Goal: Task Accomplishment & Management: Use online tool/utility

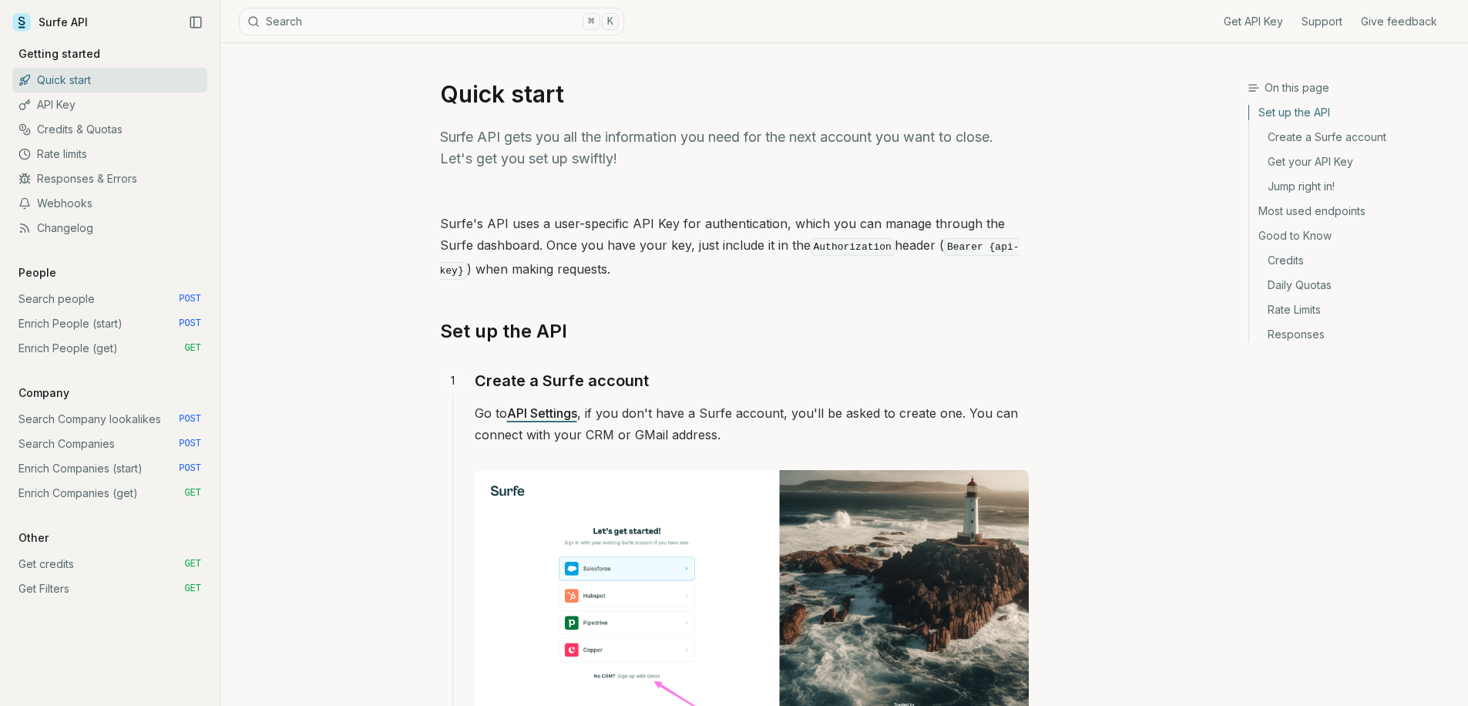
click at [107, 467] on link "Enrich Companies (start) POST" at bounding box center [109, 468] width 195 height 25
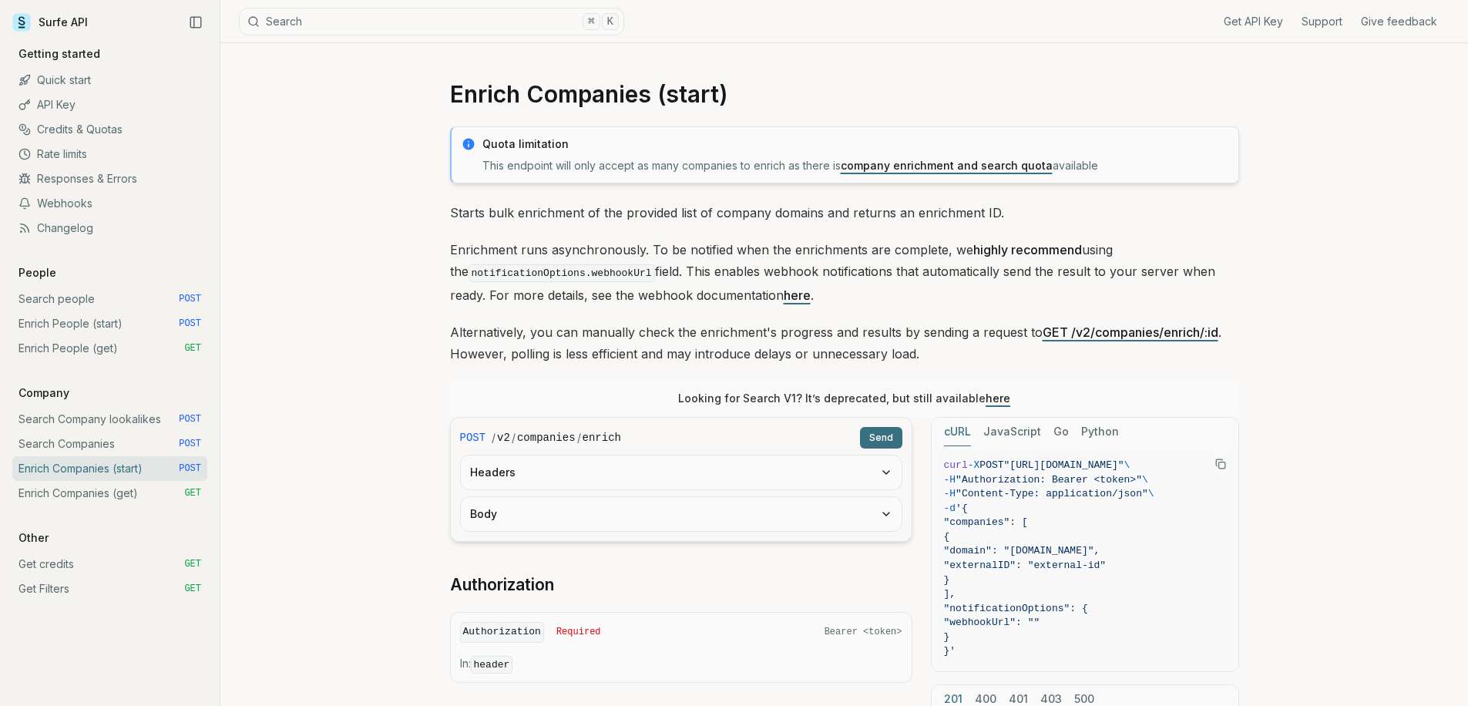
click at [490, 478] on button "Headers" at bounding box center [681, 472] width 441 height 34
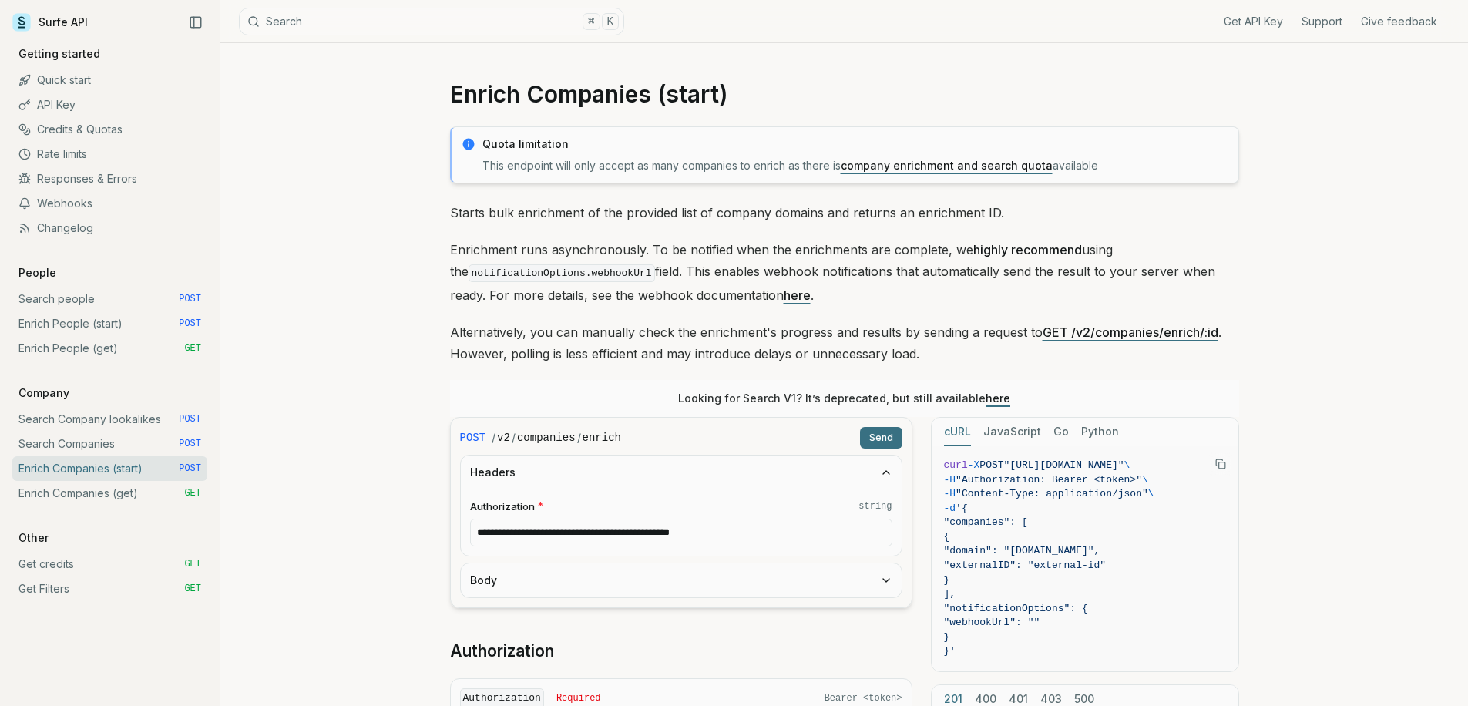
click at [505, 580] on button "Body" at bounding box center [681, 580] width 441 height 34
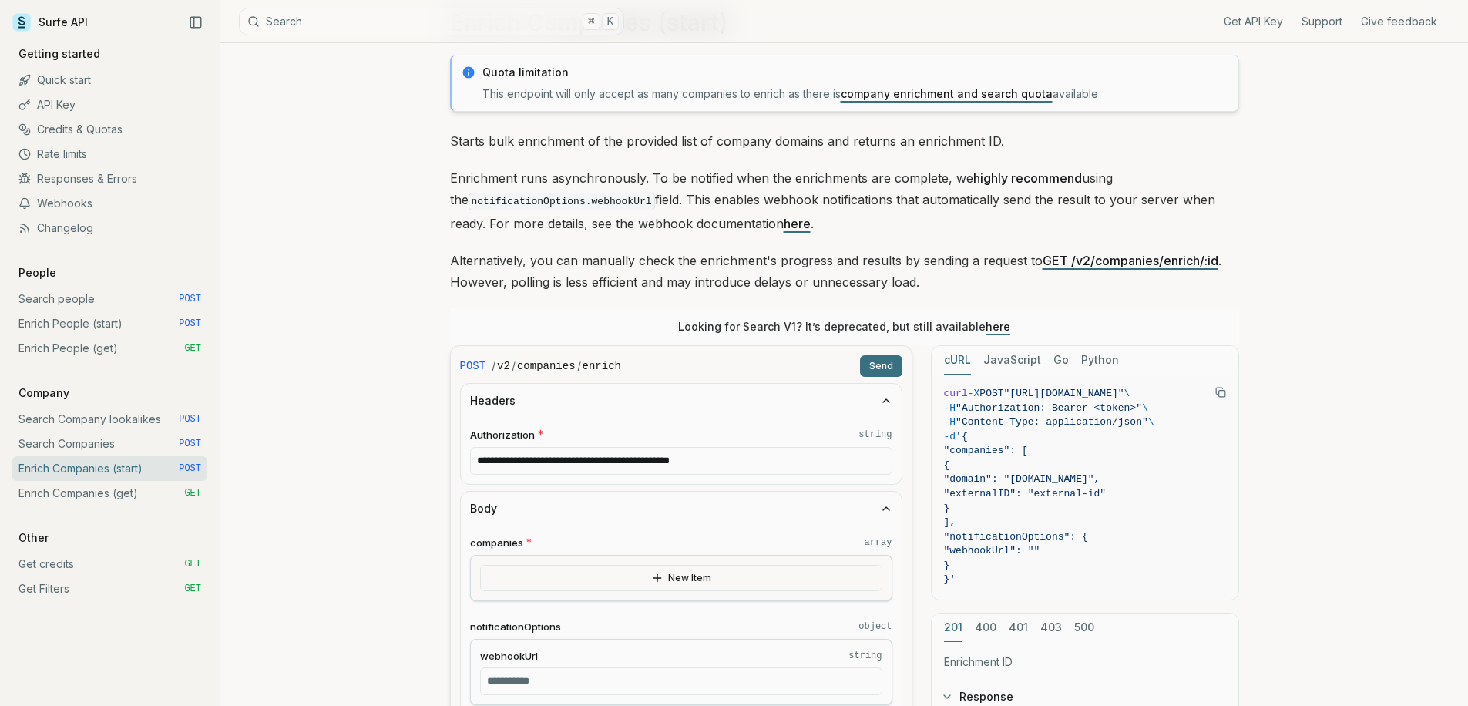
scroll to position [134, 0]
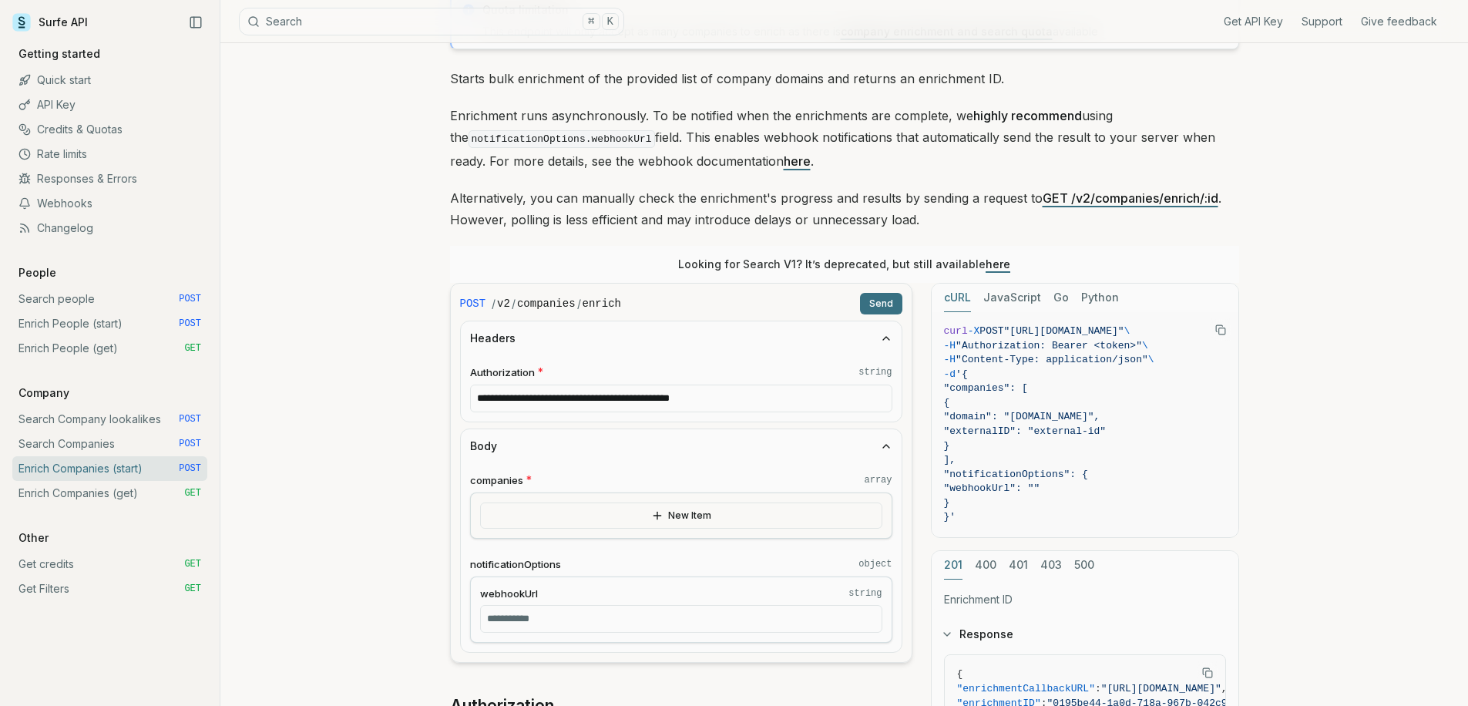
click at [609, 521] on button "New Item" at bounding box center [681, 515] width 402 height 26
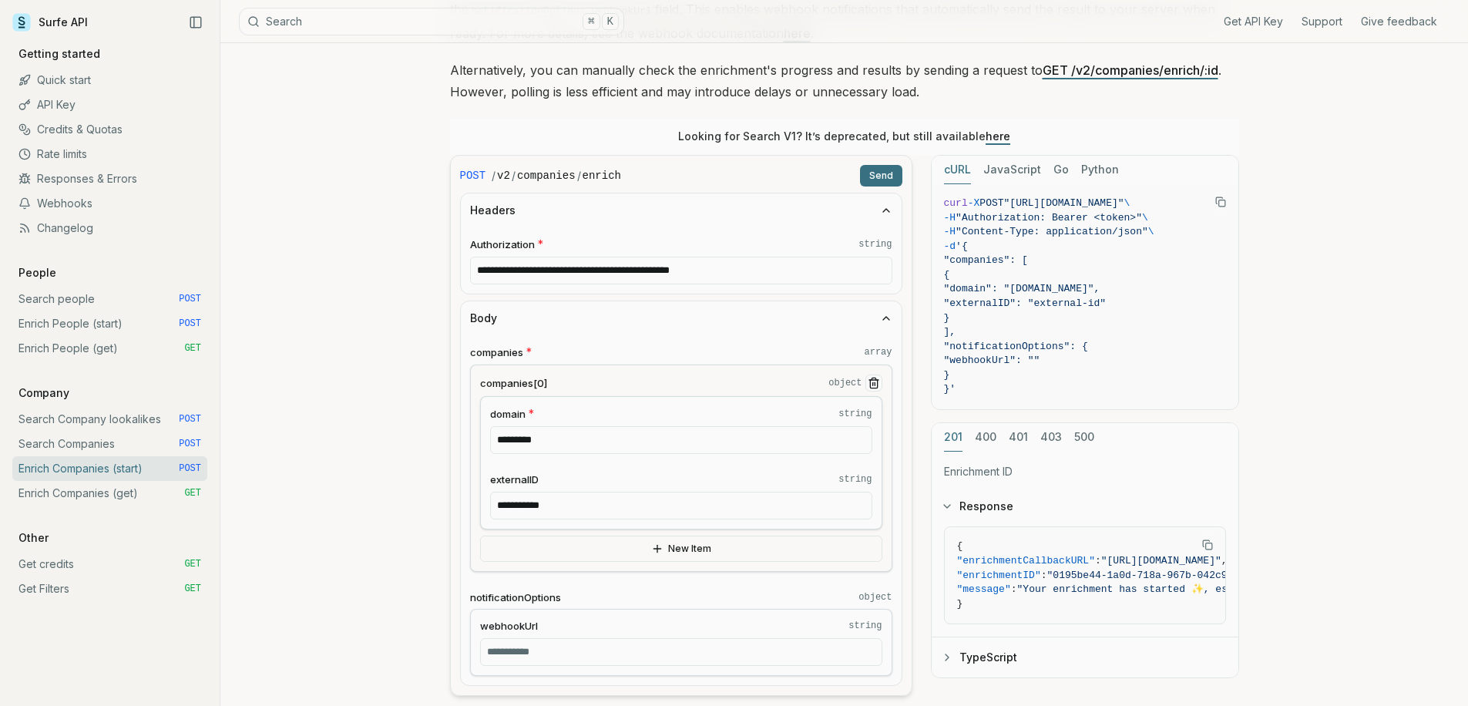
scroll to position [318, 0]
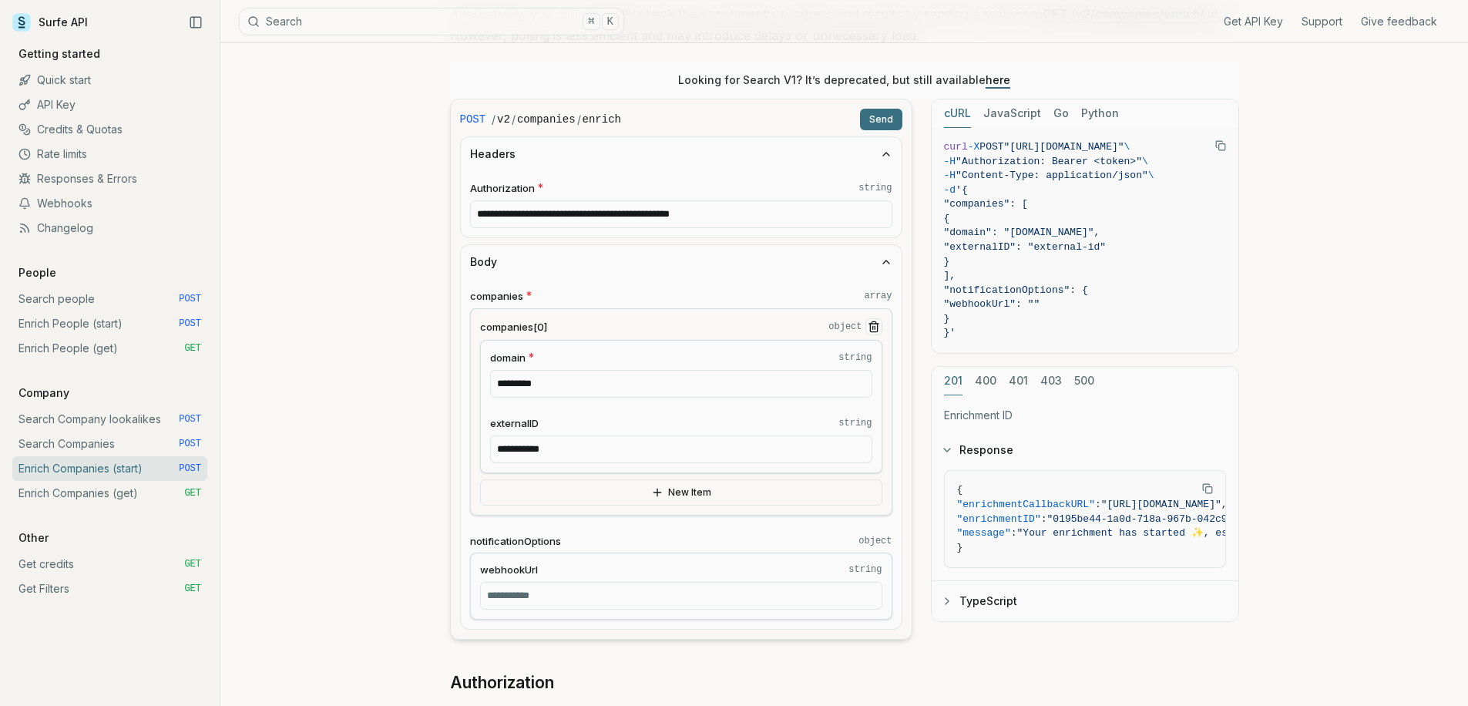
click at [884, 114] on button "Send" at bounding box center [881, 120] width 42 height 22
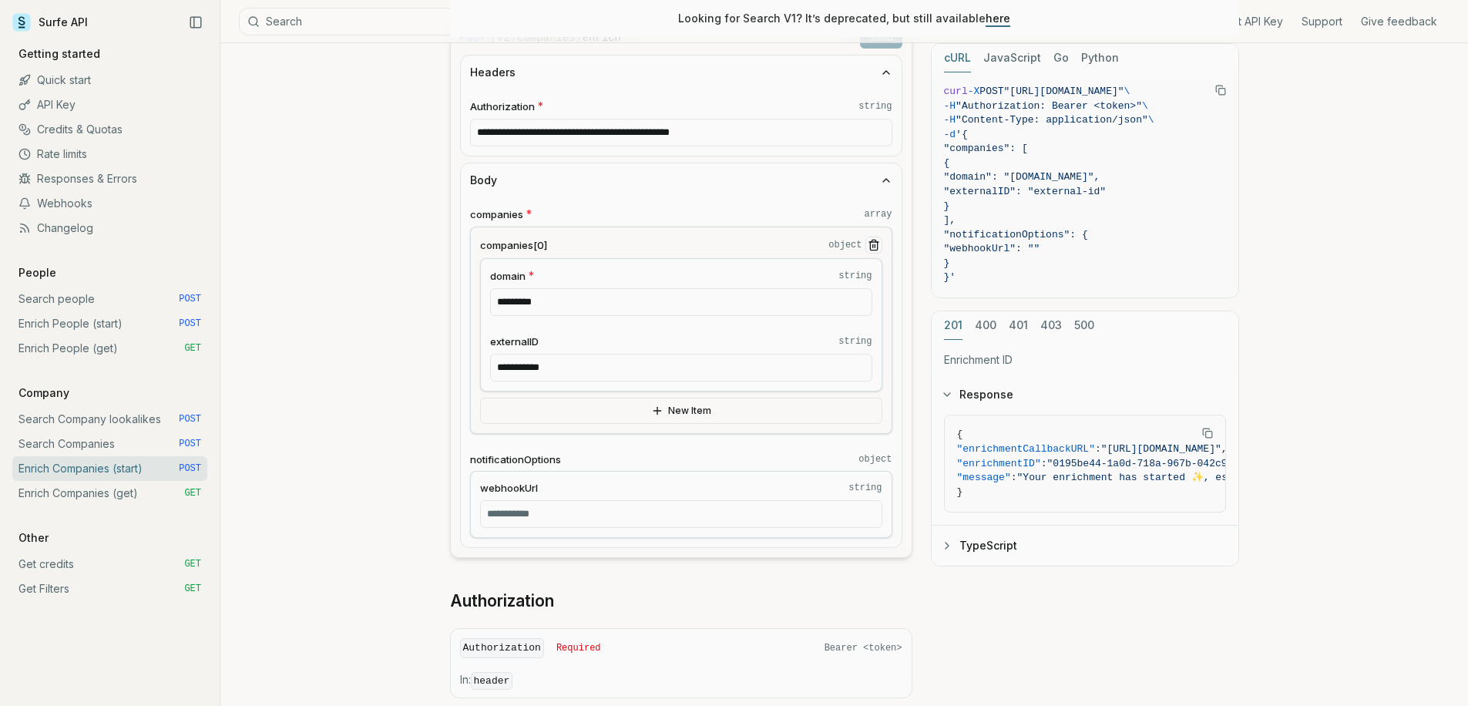
scroll to position [479, 0]
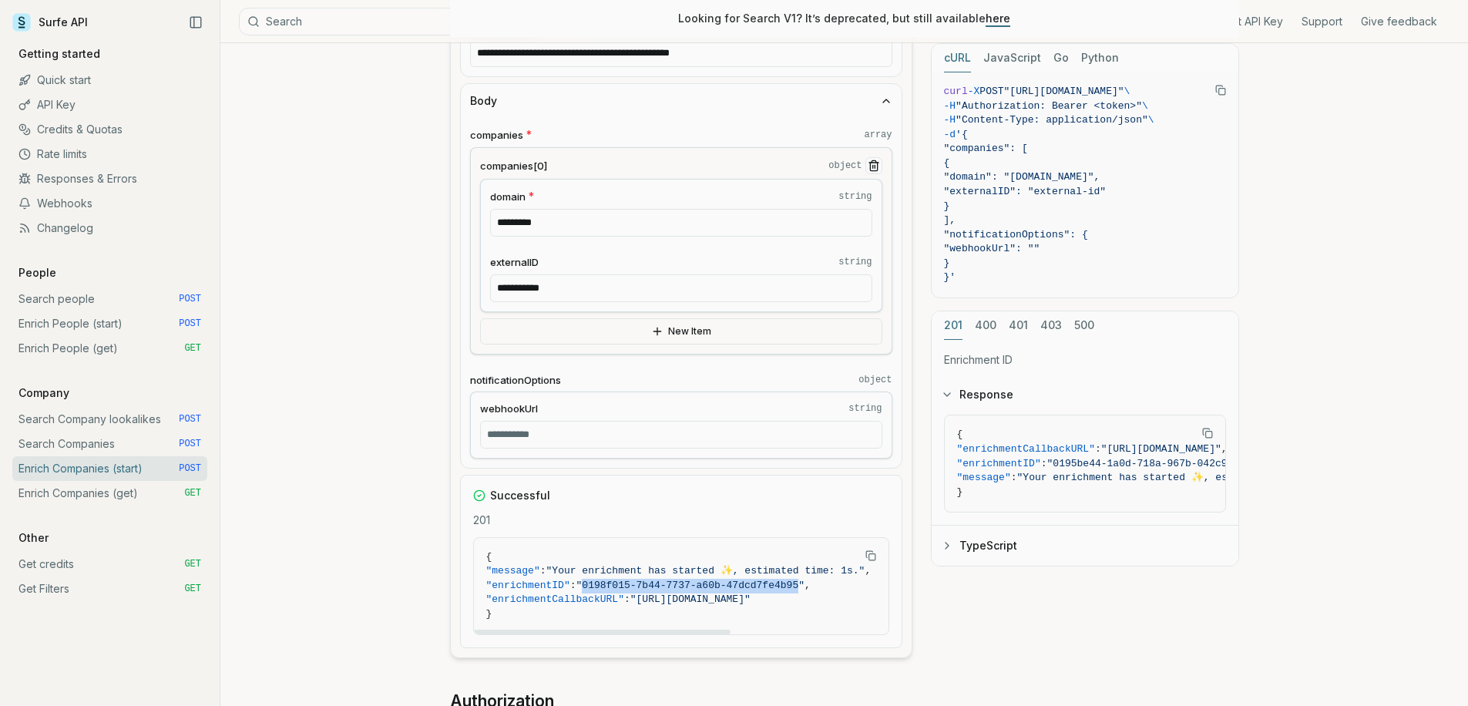
drag, startPoint x: 601, startPoint y: 583, endPoint x: 819, endPoint y: 582, distance: 218.0
click at [804, 582] on span ""0198f015-7b44-7737-a60b-47dcd7fe4b95"" at bounding box center [690, 585] width 228 height 12
copy span "0198f015-7b44-7737-a60b-47dcd7fe4b95"
click at [140, 496] on link "Enrich Companies (get) GET" at bounding box center [109, 493] width 195 height 25
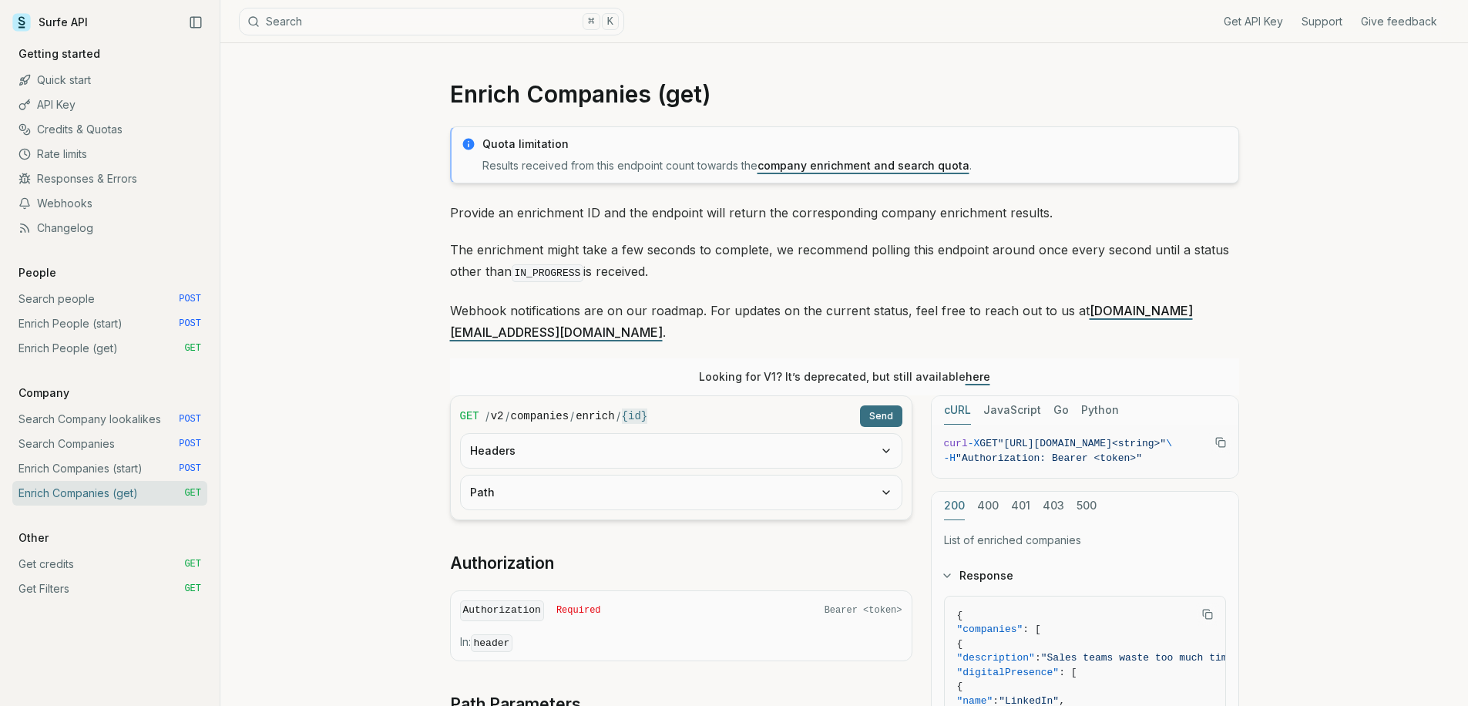
click at [569, 440] on button "Headers" at bounding box center [681, 451] width 441 height 34
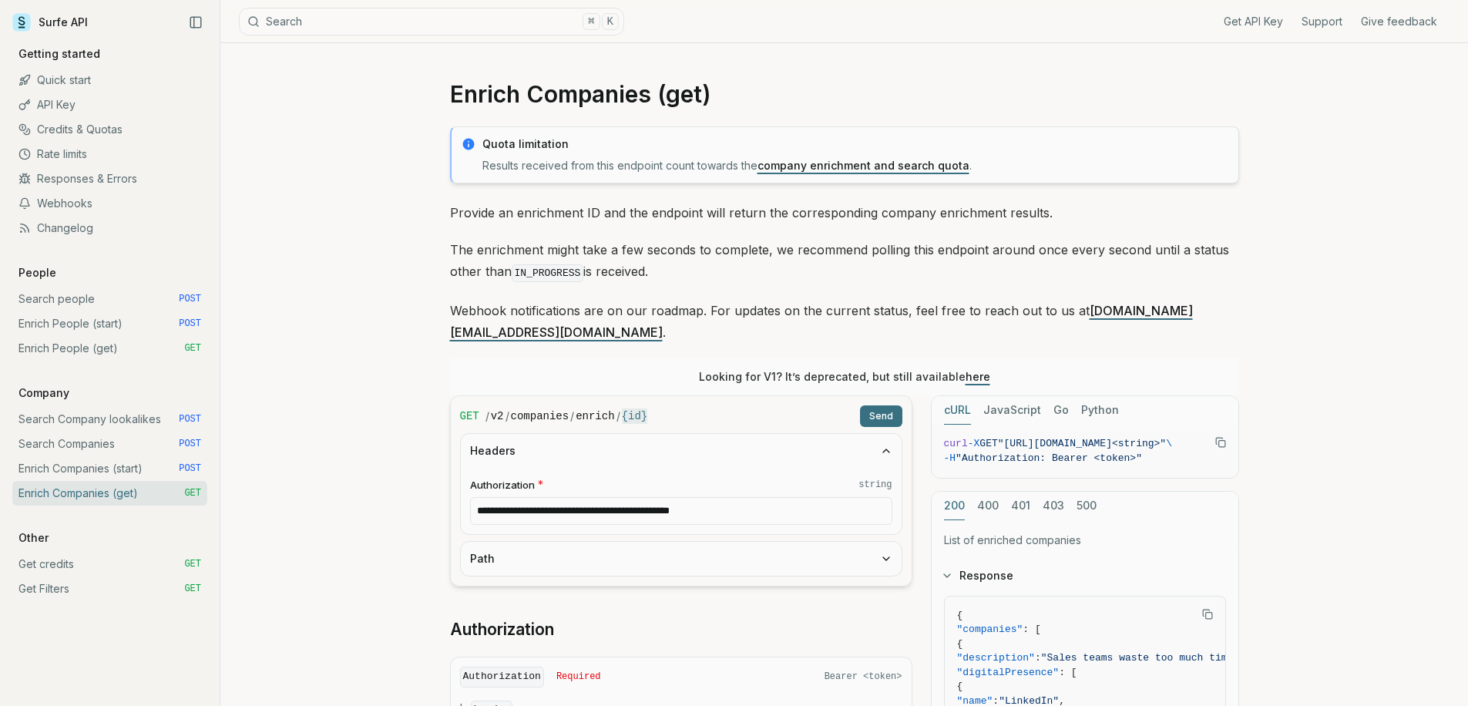
click at [563, 542] on button "Path" at bounding box center [681, 559] width 441 height 34
click at [532, 605] on input "id * string" at bounding box center [681, 619] width 422 height 28
paste input "**********"
type input "**********"
click at [884, 405] on button "Send" at bounding box center [881, 416] width 42 height 22
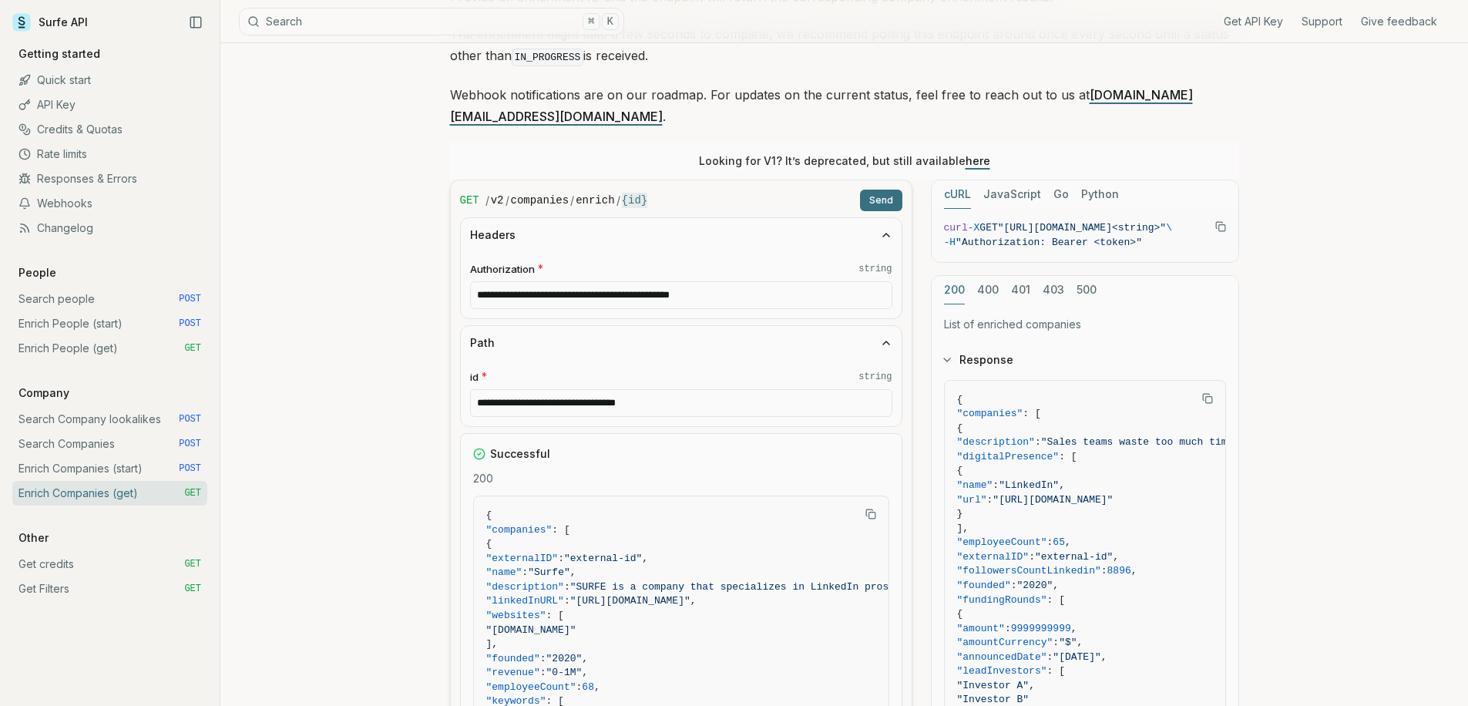
scroll to position [278, 0]
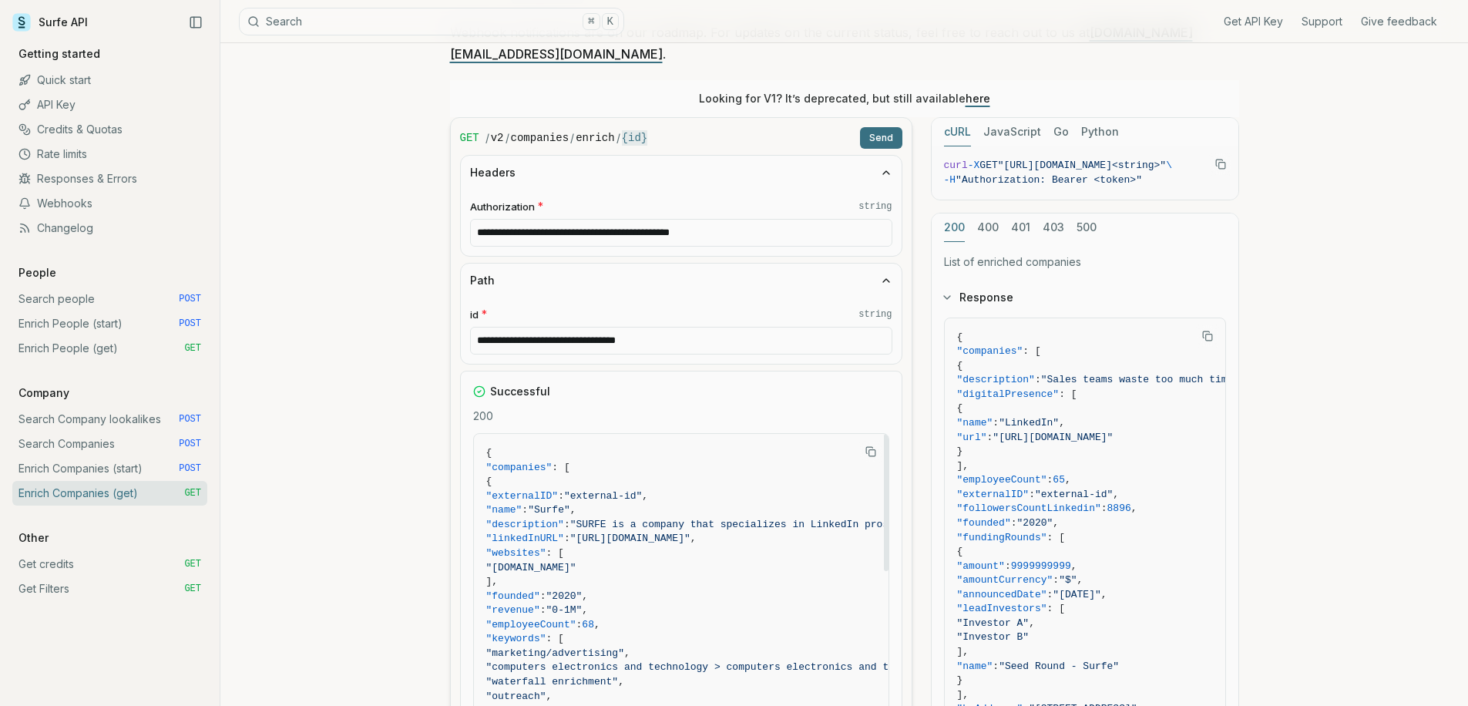
click at [82, 308] on link "Search people POST" at bounding box center [109, 299] width 195 height 25
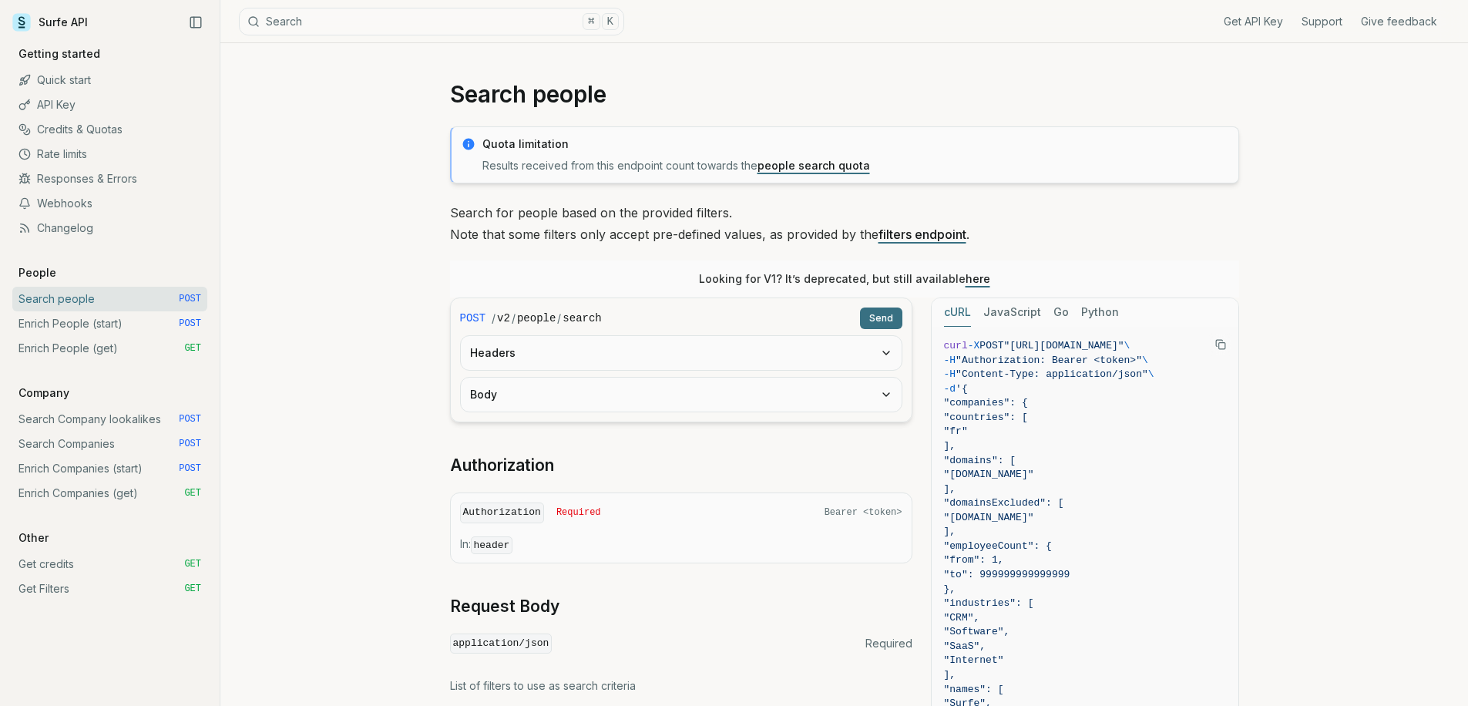
click at [86, 321] on link "Enrich People (start) POST" at bounding box center [109, 323] width 195 height 25
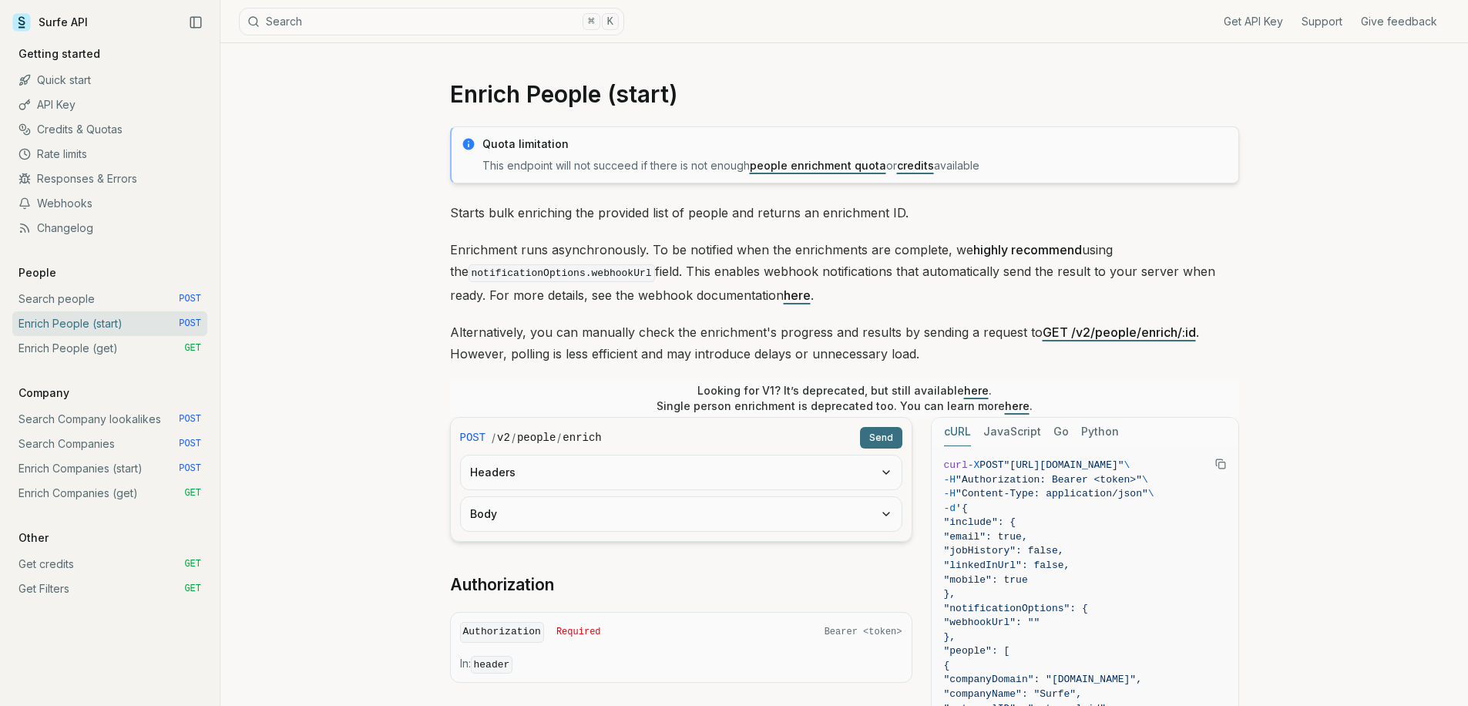
click at [606, 485] on button "Headers" at bounding box center [681, 472] width 441 height 34
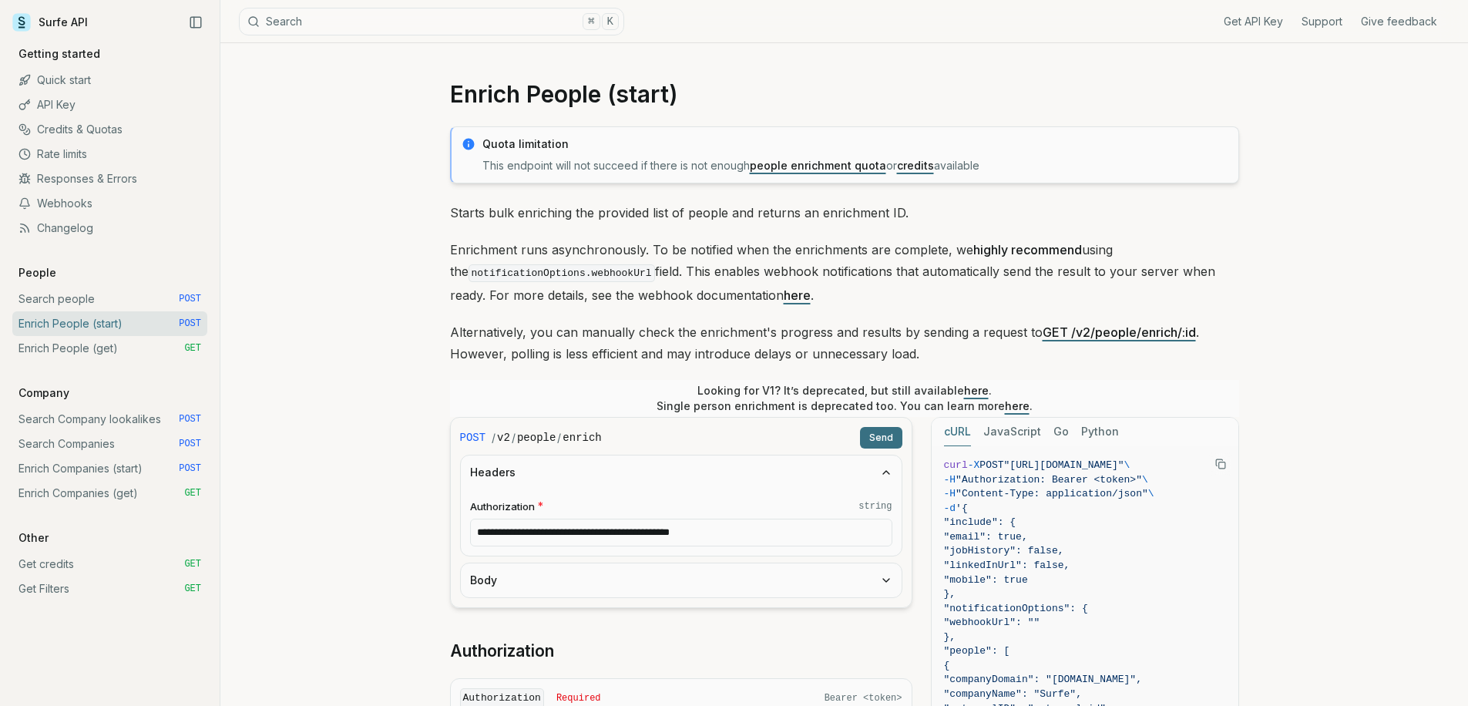
click at [611, 582] on button "Body" at bounding box center [681, 580] width 441 height 34
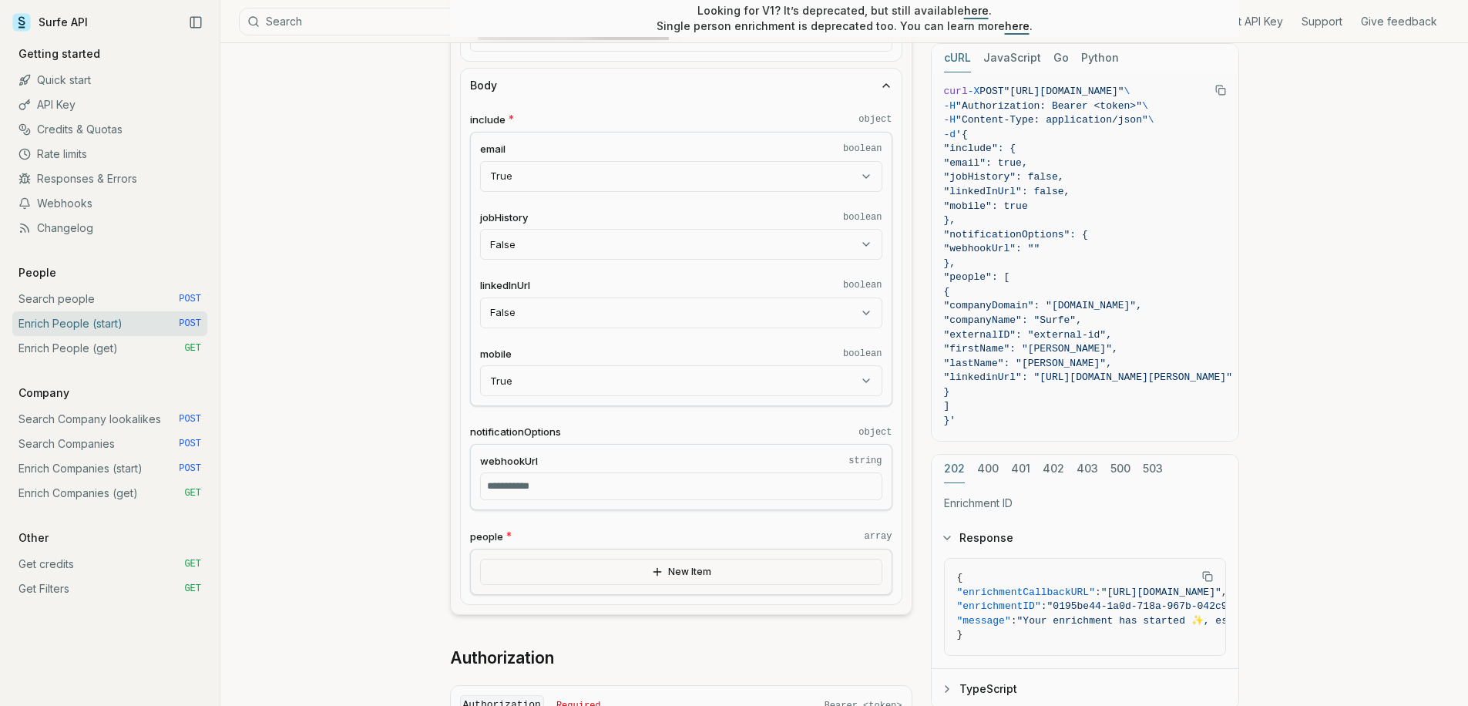
scroll to position [653, 0]
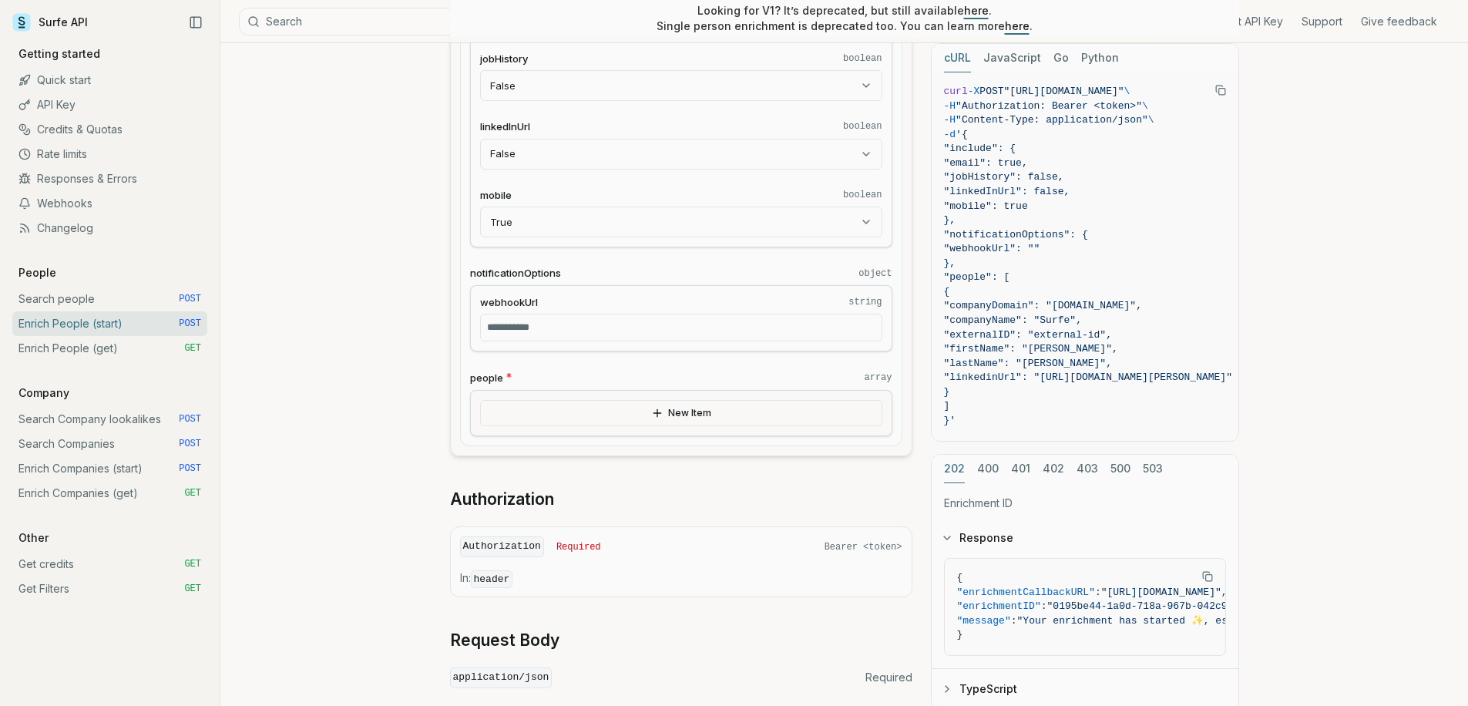
click at [676, 433] on div "New Item" at bounding box center [681, 413] width 422 height 46
click at [680, 413] on button "New Item" at bounding box center [681, 413] width 402 height 26
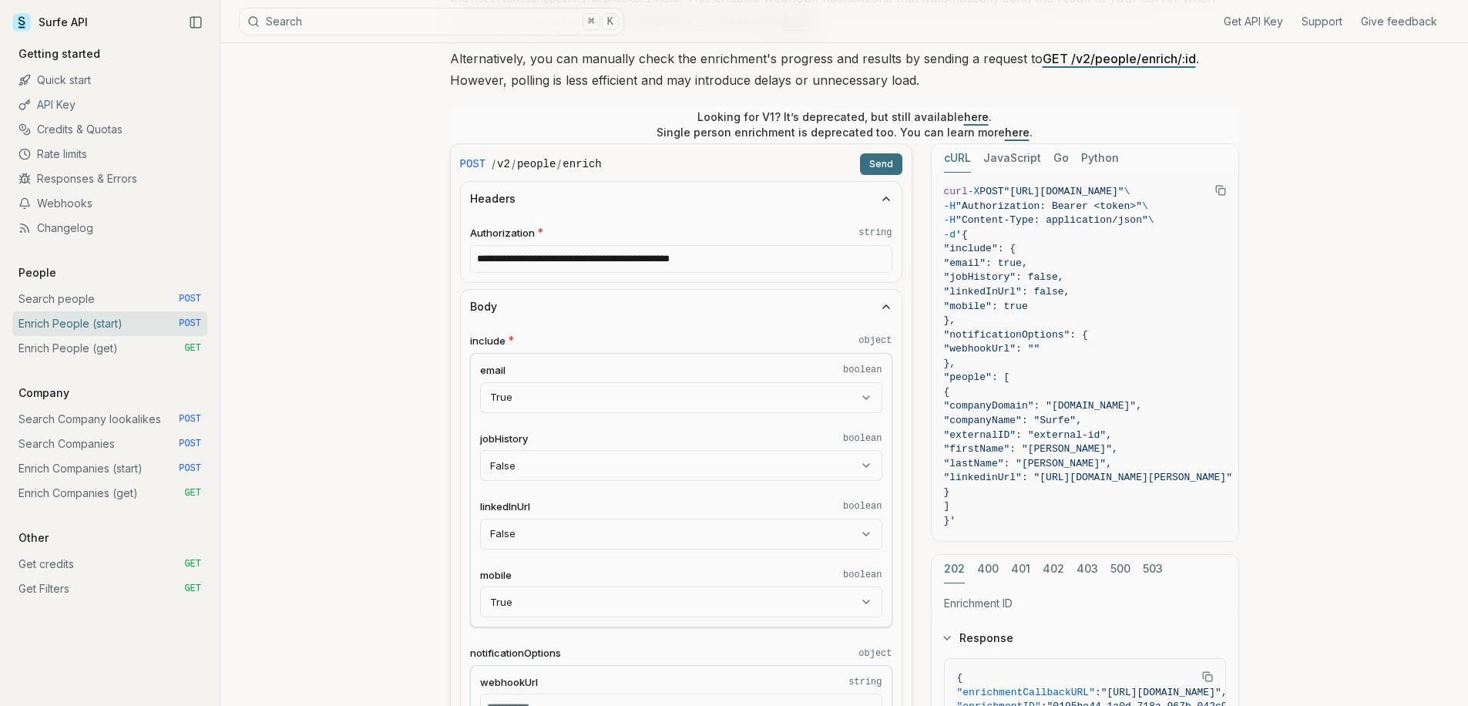
scroll to position [83, 0]
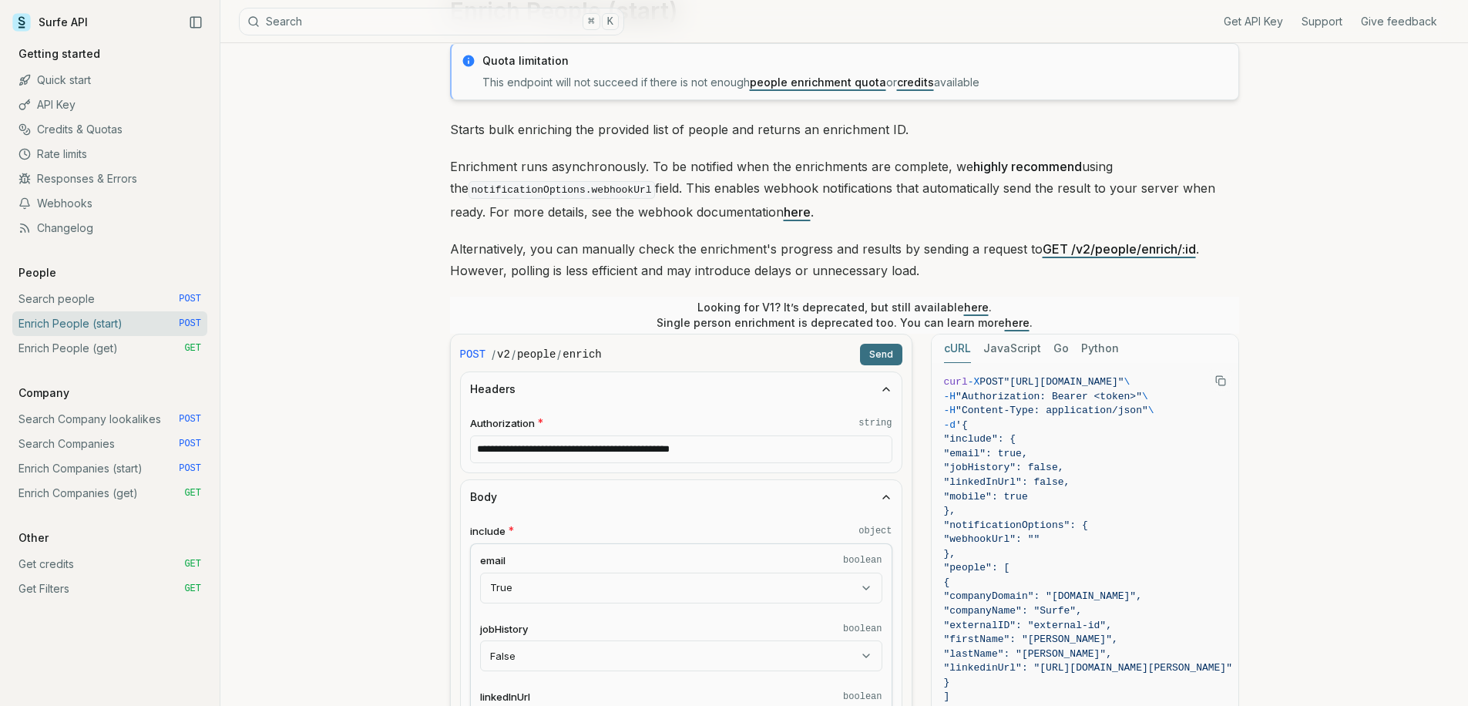
click at [891, 351] on button "Send" at bounding box center [881, 355] width 42 height 22
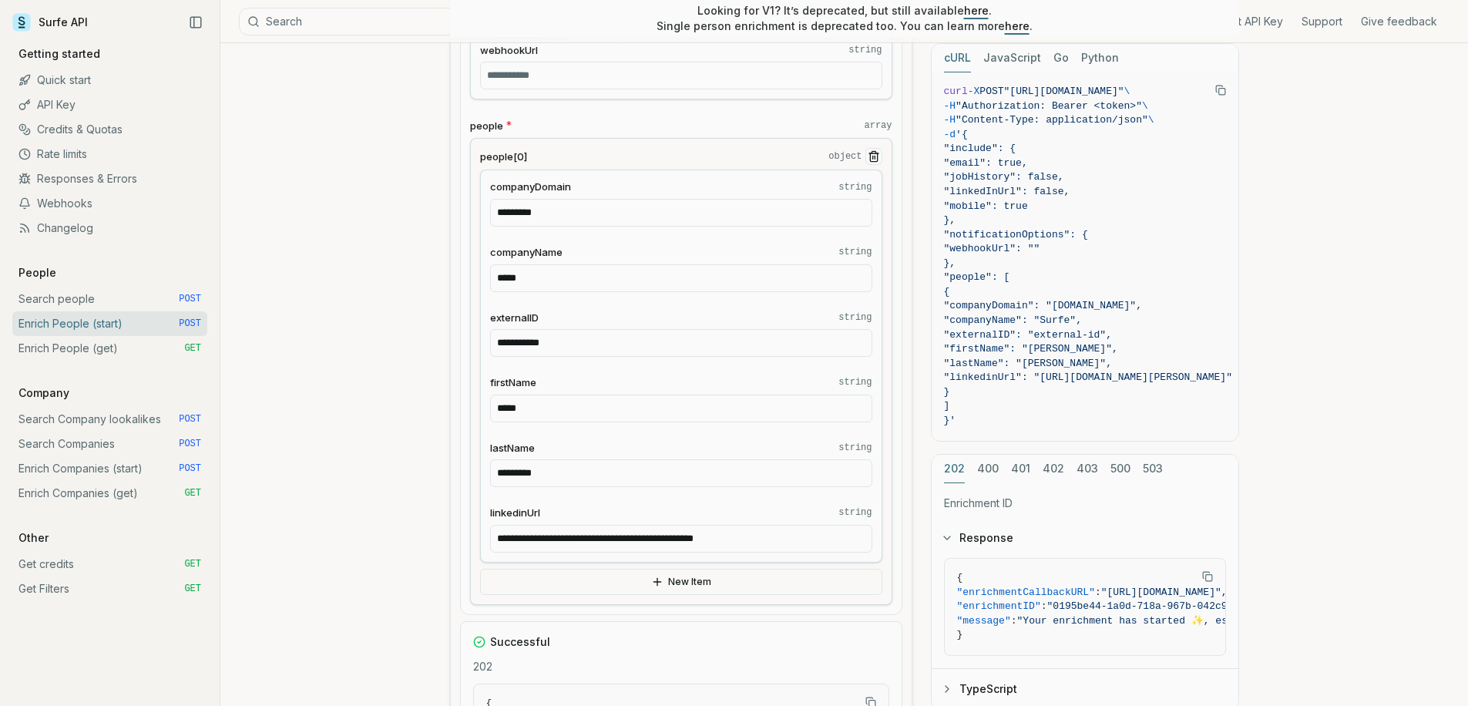
scroll to position [1230, 0]
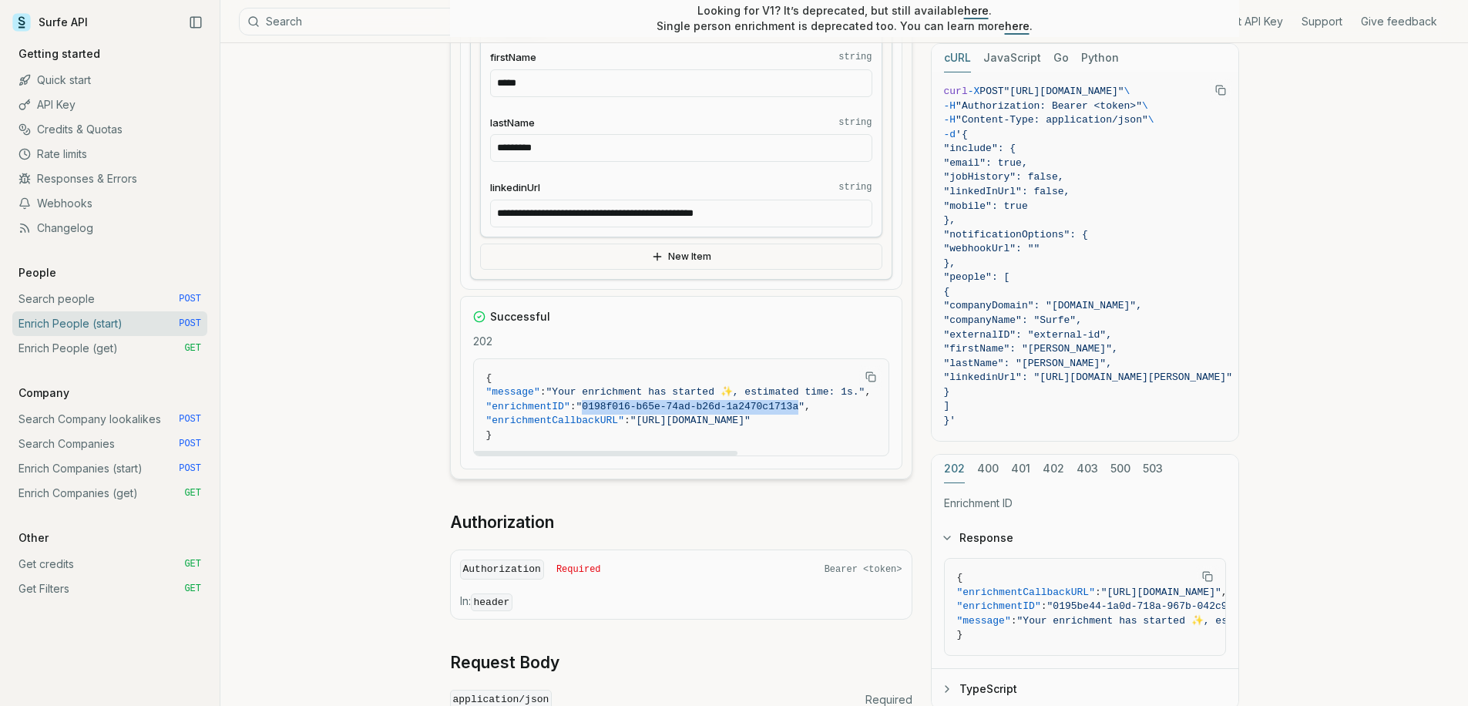
drag, startPoint x: 602, startPoint y: 404, endPoint x: 816, endPoint y: 401, distance: 214.2
click at [804, 401] on span ""0198f016-b65e-74ad-b26d-1a2470c1713a"" at bounding box center [690, 407] width 228 height 12
copy span "0198f016-b65e-74ad-b26d-1a2470c1713a"
click at [155, 350] on link "Enrich People (get) GET" at bounding box center [109, 348] width 195 height 25
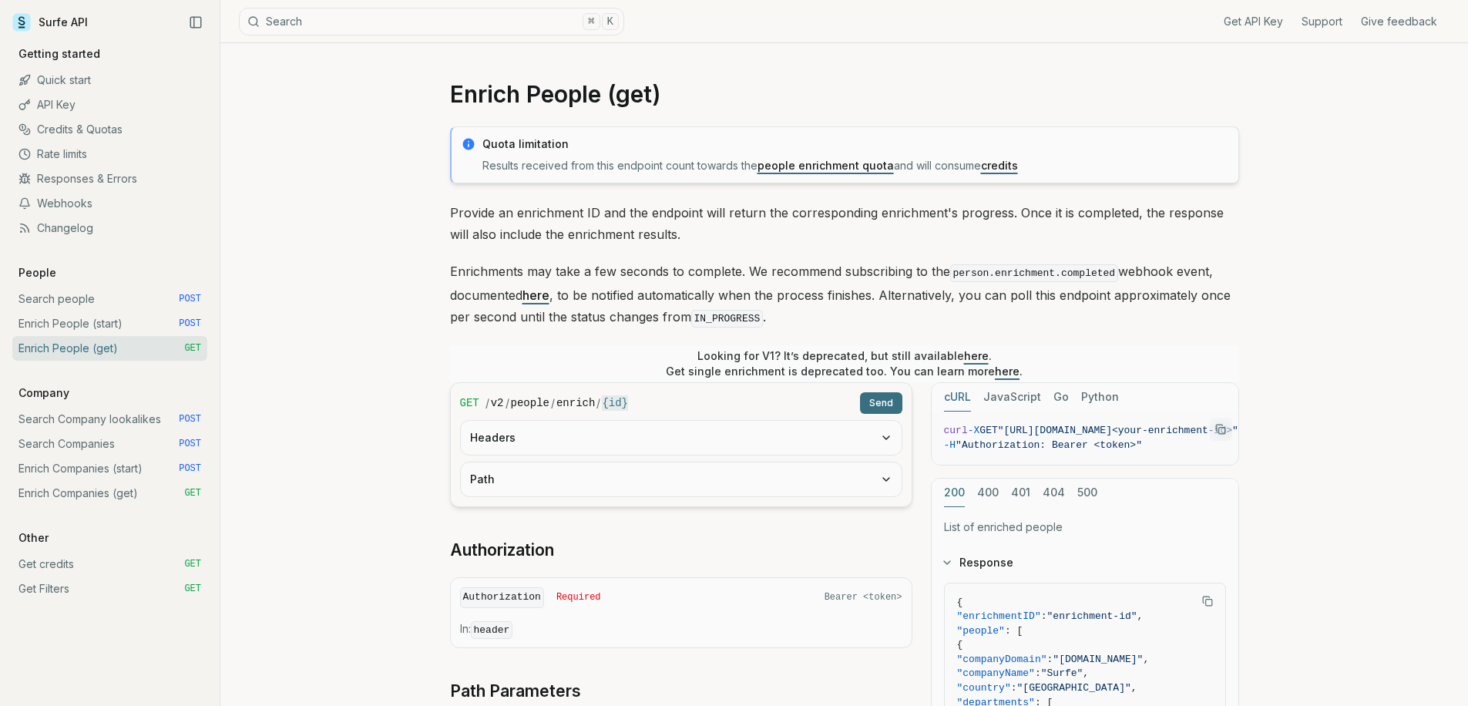
click at [592, 433] on button "Headers" at bounding box center [681, 438] width 441 height 34
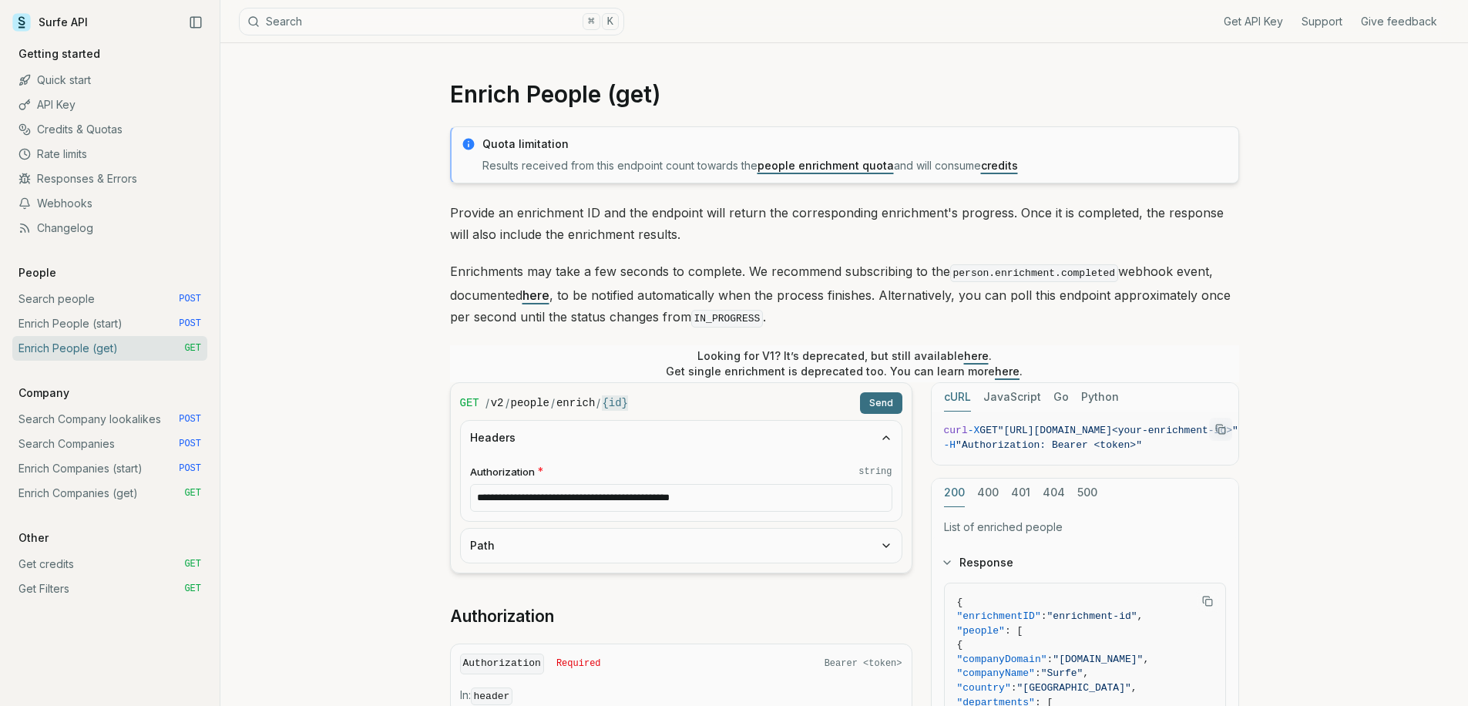
click at [568, 535] on button "Path" at bounding box center [681, 546] width 441 height 34
click at [567, 592] on input "id * string" at bounding box center [681, 606] width 422 height 28
paste input "**********"
type input "**********"
click at [898, 393] on button "Send" at bounding box center [881, 403] width 42 height 22
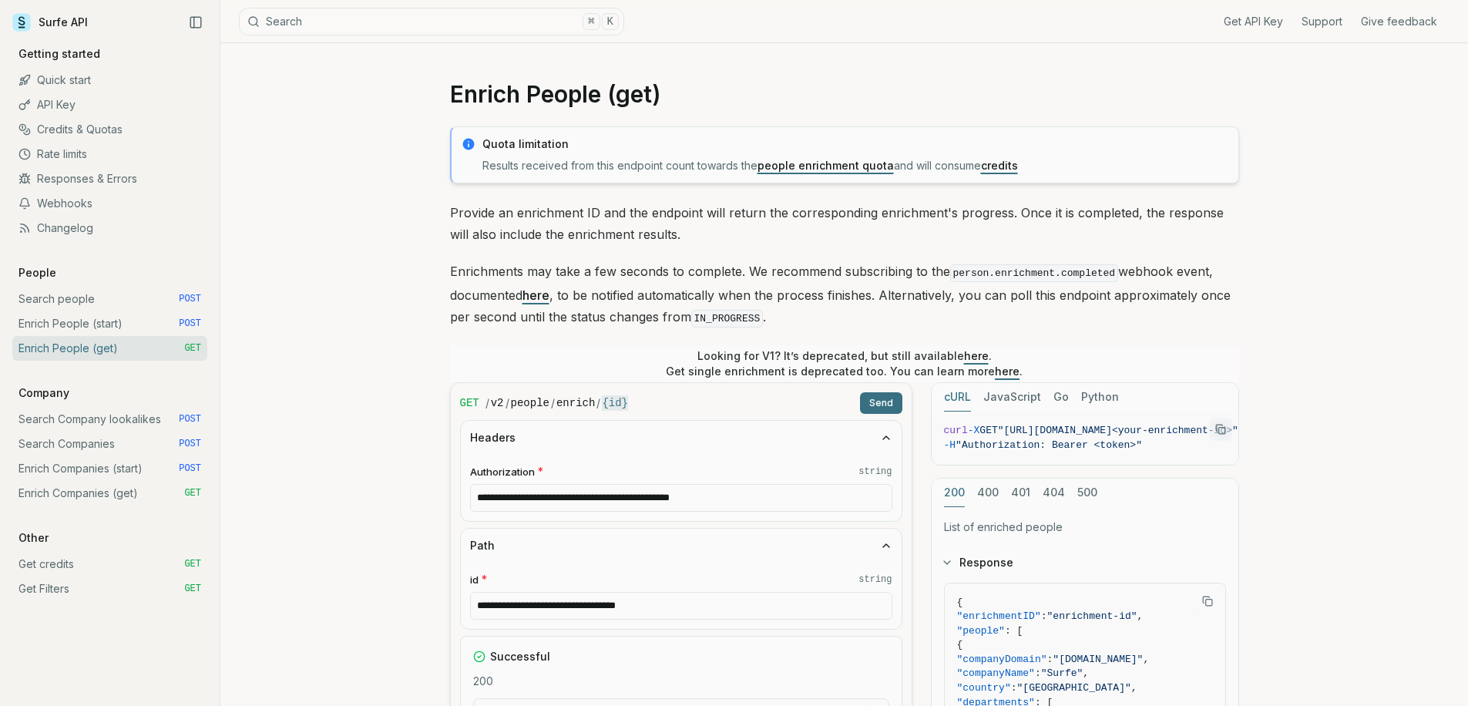
scroll to position [327, 0]
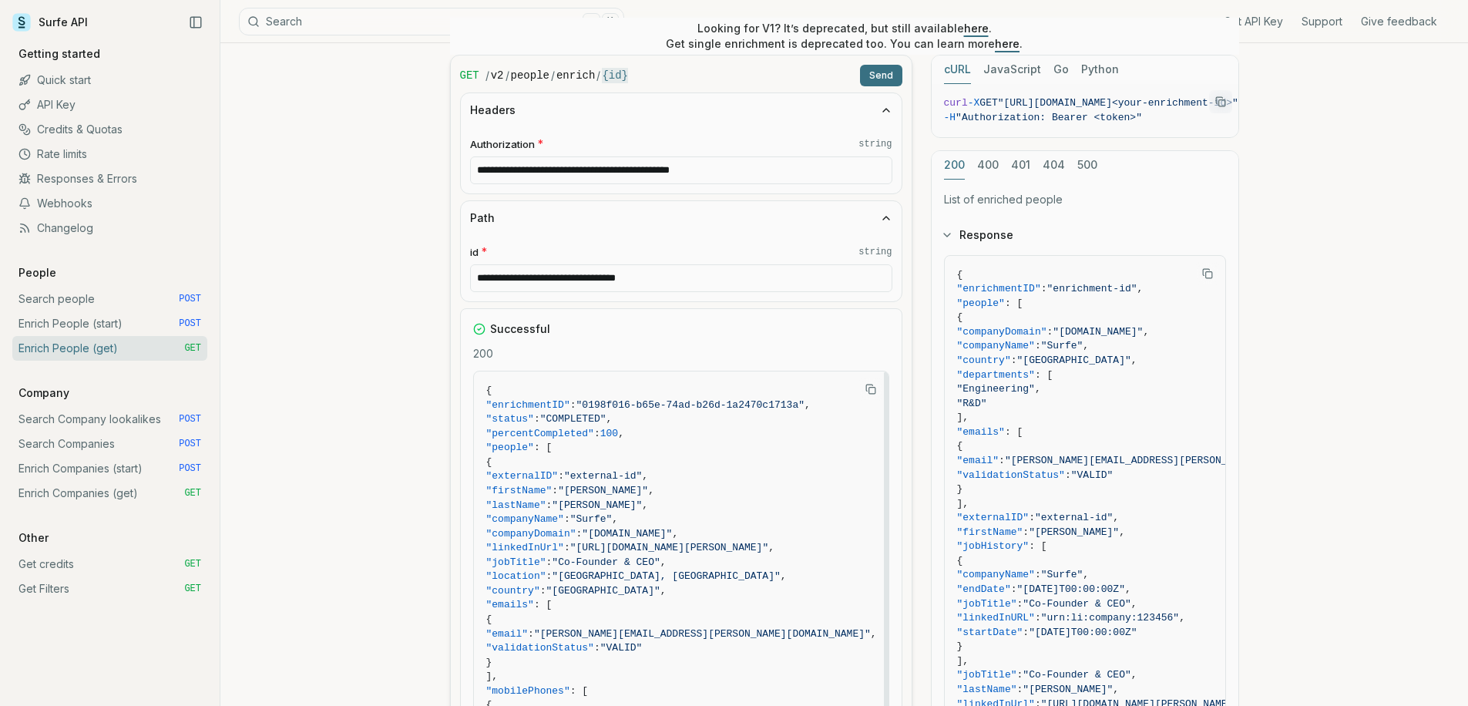
click at [143, 304] on link "Search people POST" at bounding box center [109, 299] width 195 height 25
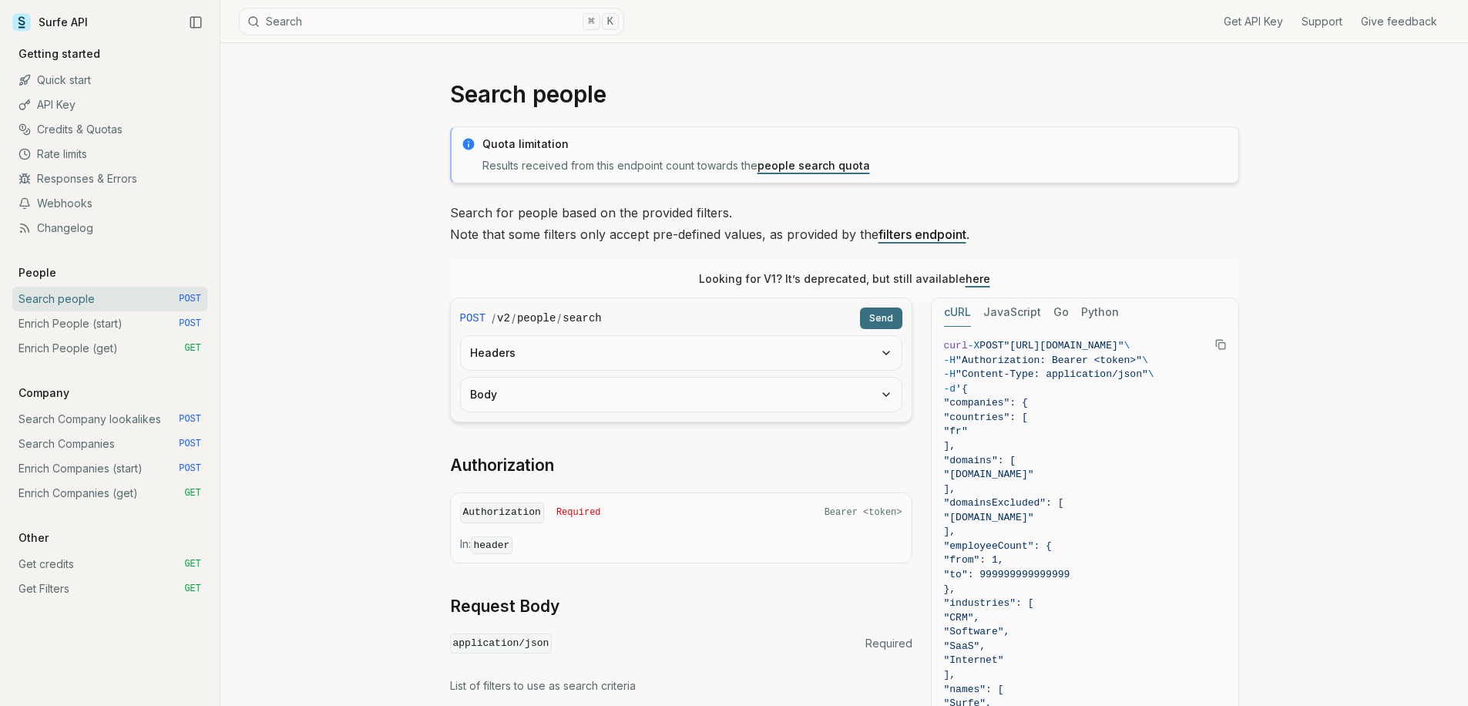
click at [545, 370] on form "POST / v2 / people / search Send Headers Body" at bounding box center [681, 359] width 462 height 125
click at [552, 351] on button "Headers" at bounding box center [681, 353] width 441 height 34
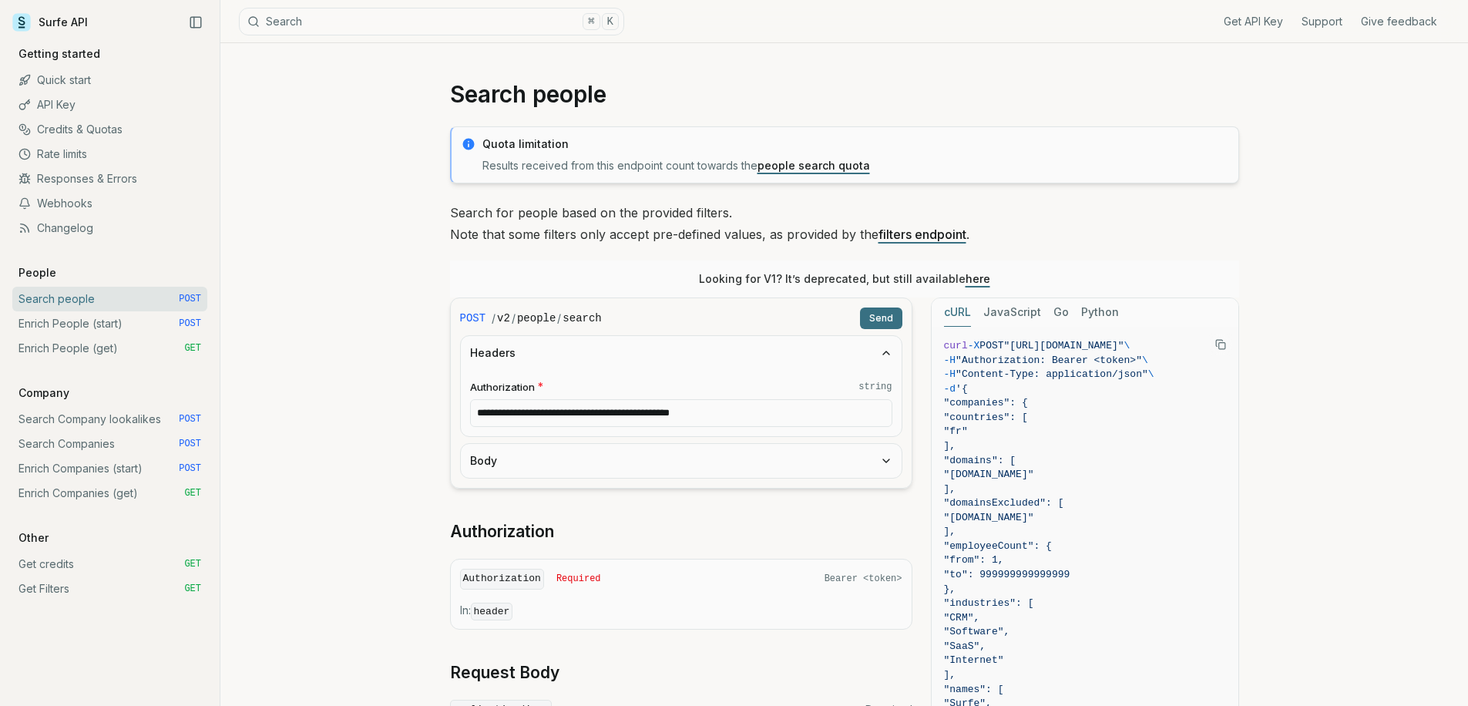
click at [556, 452] on button "Body" at bounding box center [681, 461] width 441 height 34
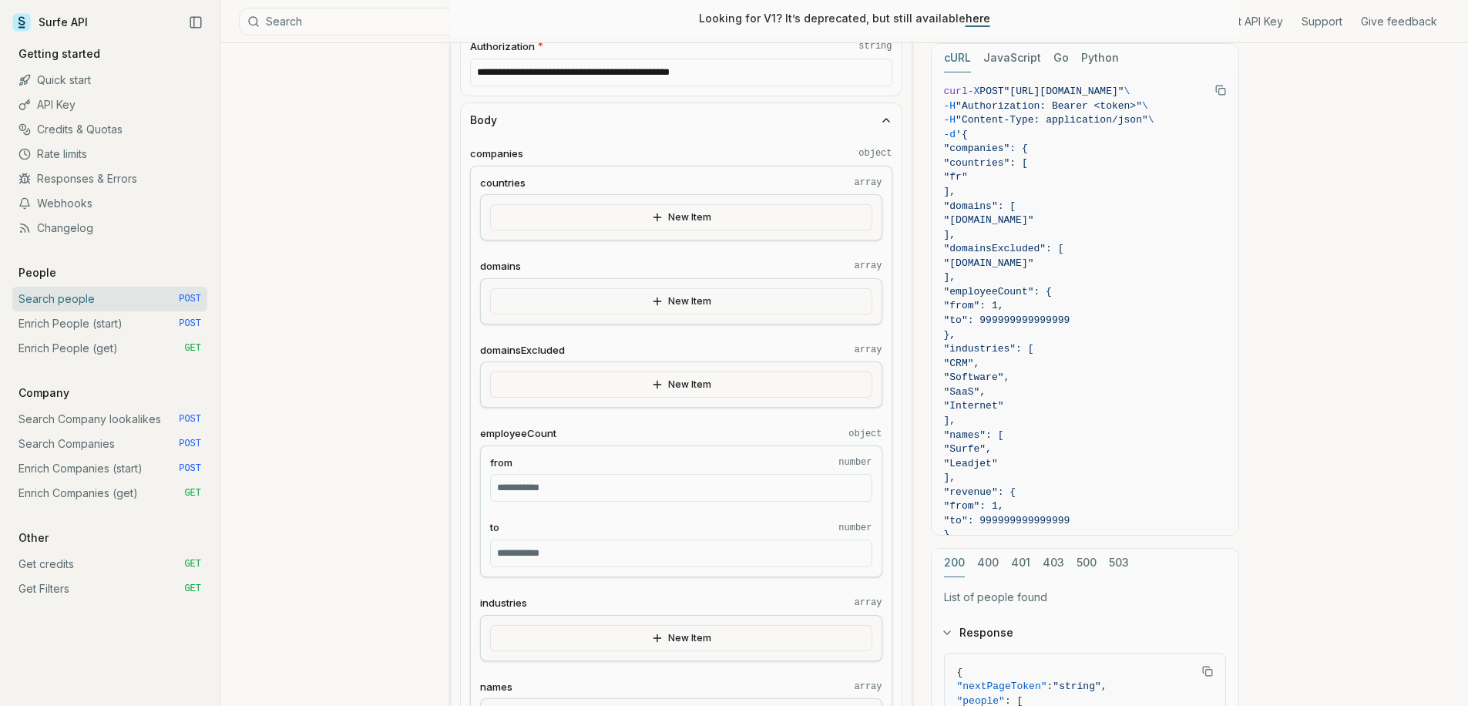
scroll to position [286, 0]
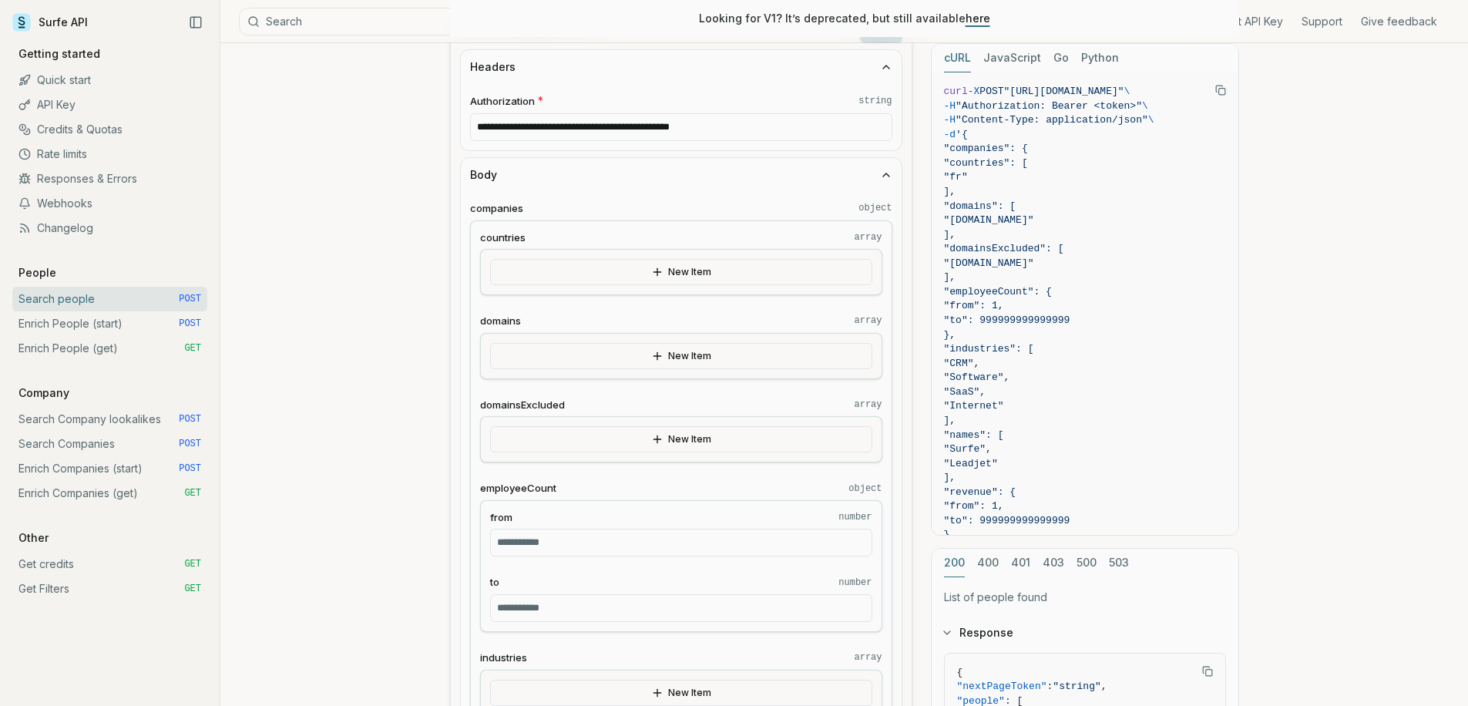
click at [645, 274] on button "New Item" at bounding box center [681, 272] width 382 height 26
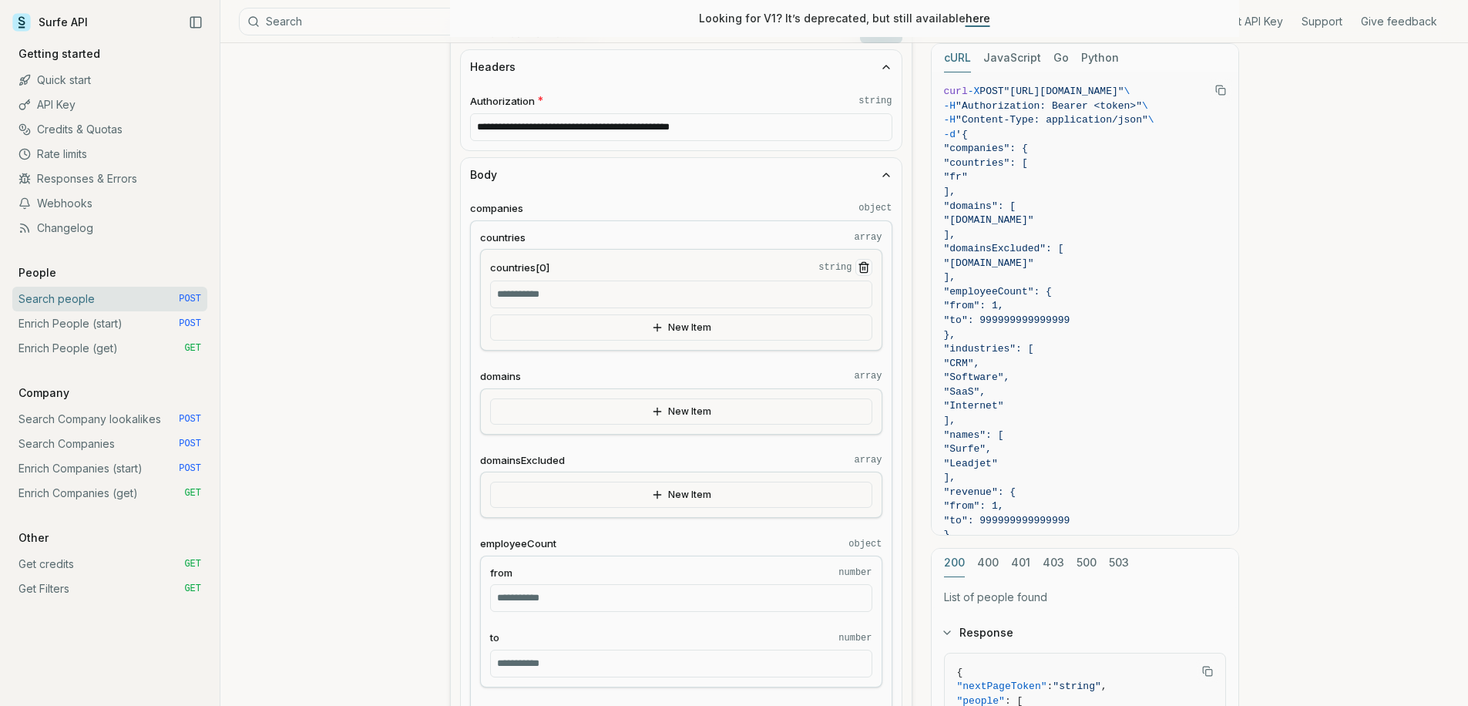
click at [633, 298] on input "countries[0] string" at bounding box center [681, 294] width 382 height 28
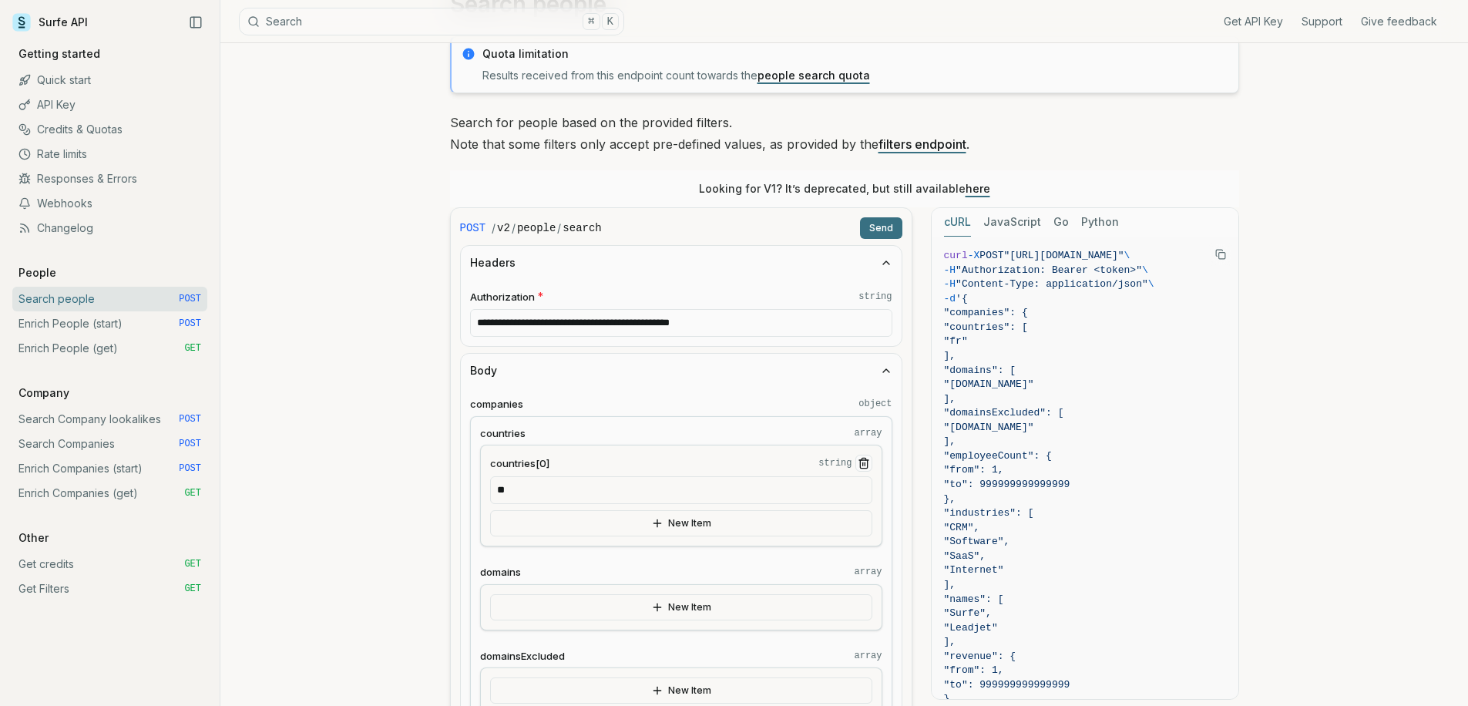
type input "**"
click at [882, 230] on button "Send" at bounding box center [881, 228] width 42 height 22
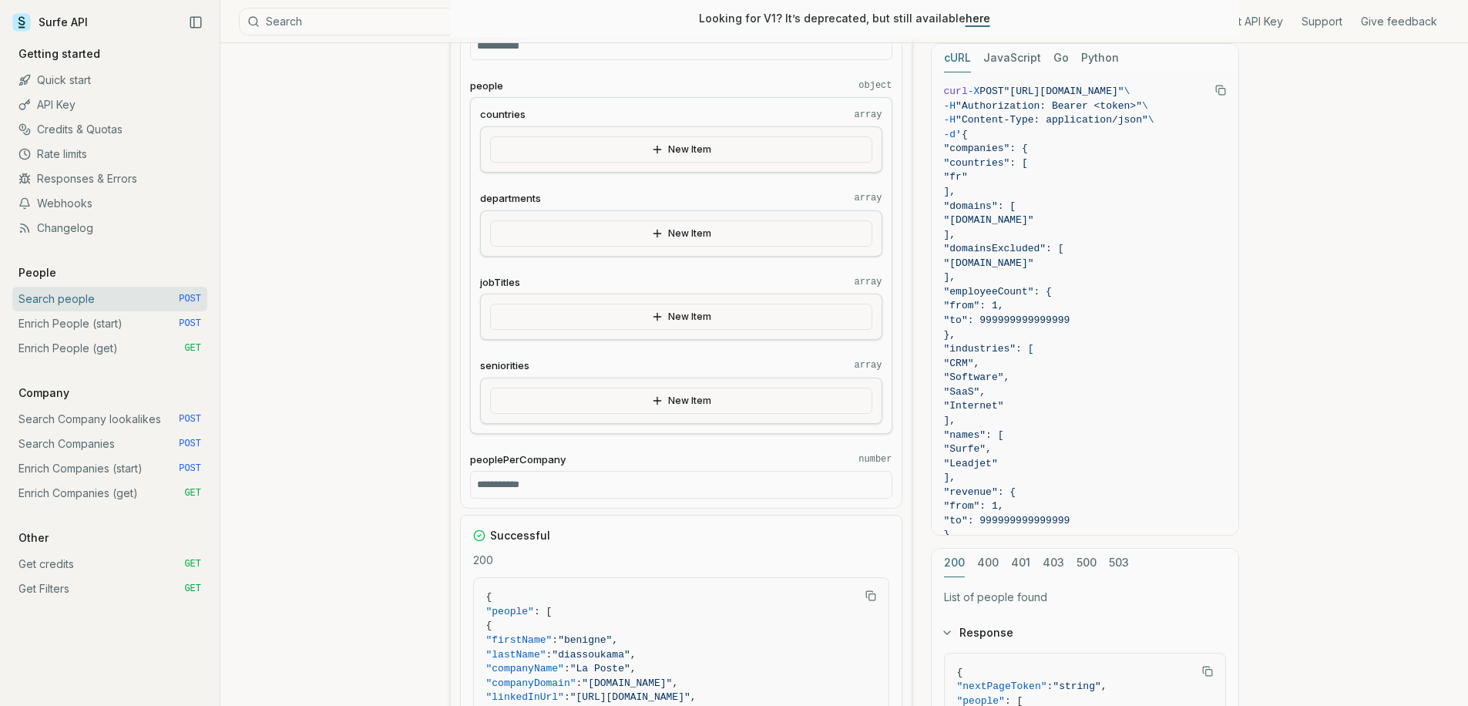
scroll to position [1772, 0]
